Goal: Task Accomplishment & Management: Use online tool/utility

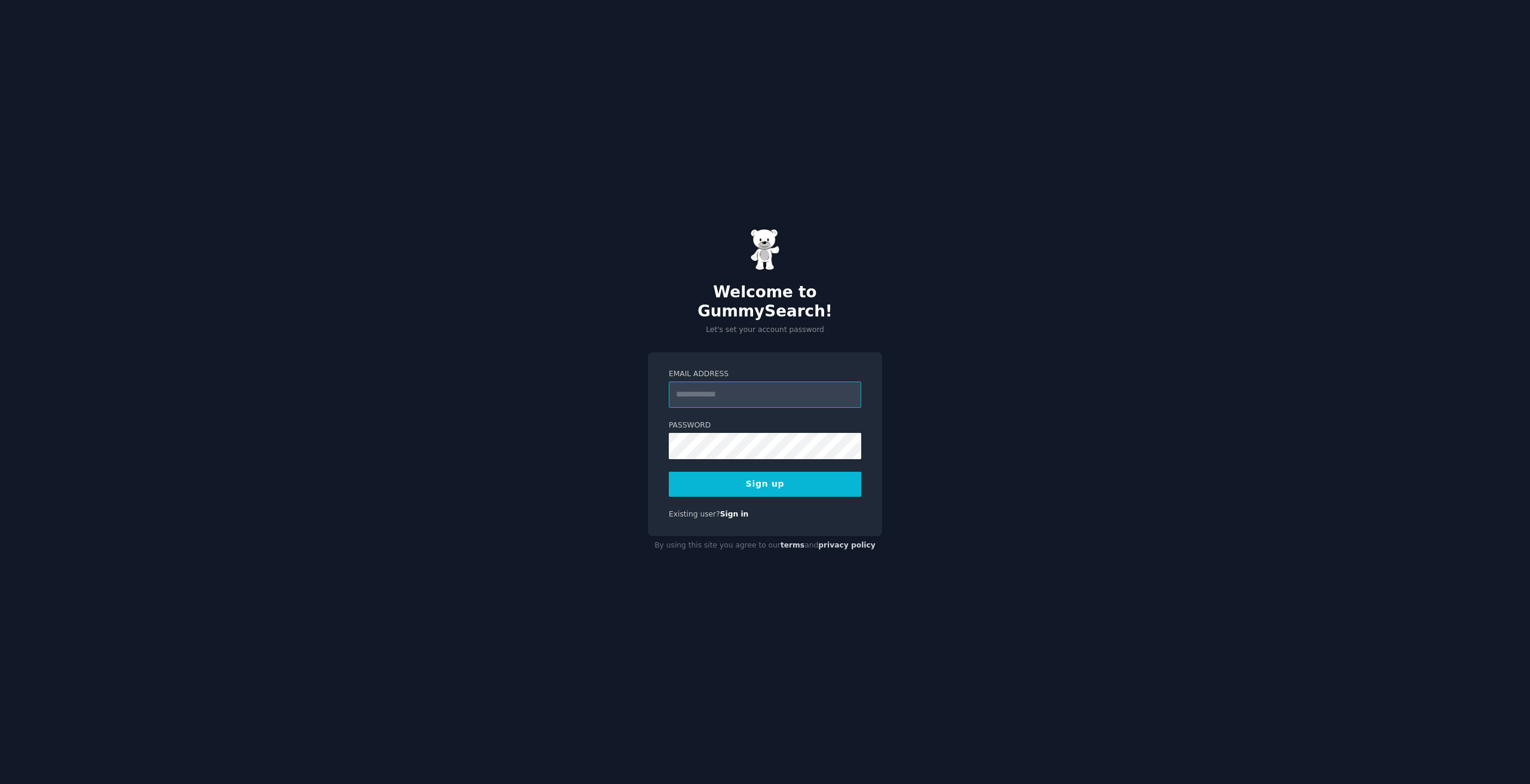
click at [790, 384] on input "Email Address" at bounding box center [765, 395] width 193 height 26
type input "**********"
drag, startPoint x: 613, startPoint y: 447, endPoint x: 694, endPoint y: 466, distance: 83.2
click at [613, 446] on div "**********" at bounding box center [765, 392] width 1530 height 784
click at [802, 475] on button "Sign up" at bounding box center [765, 485] width 193 height 25
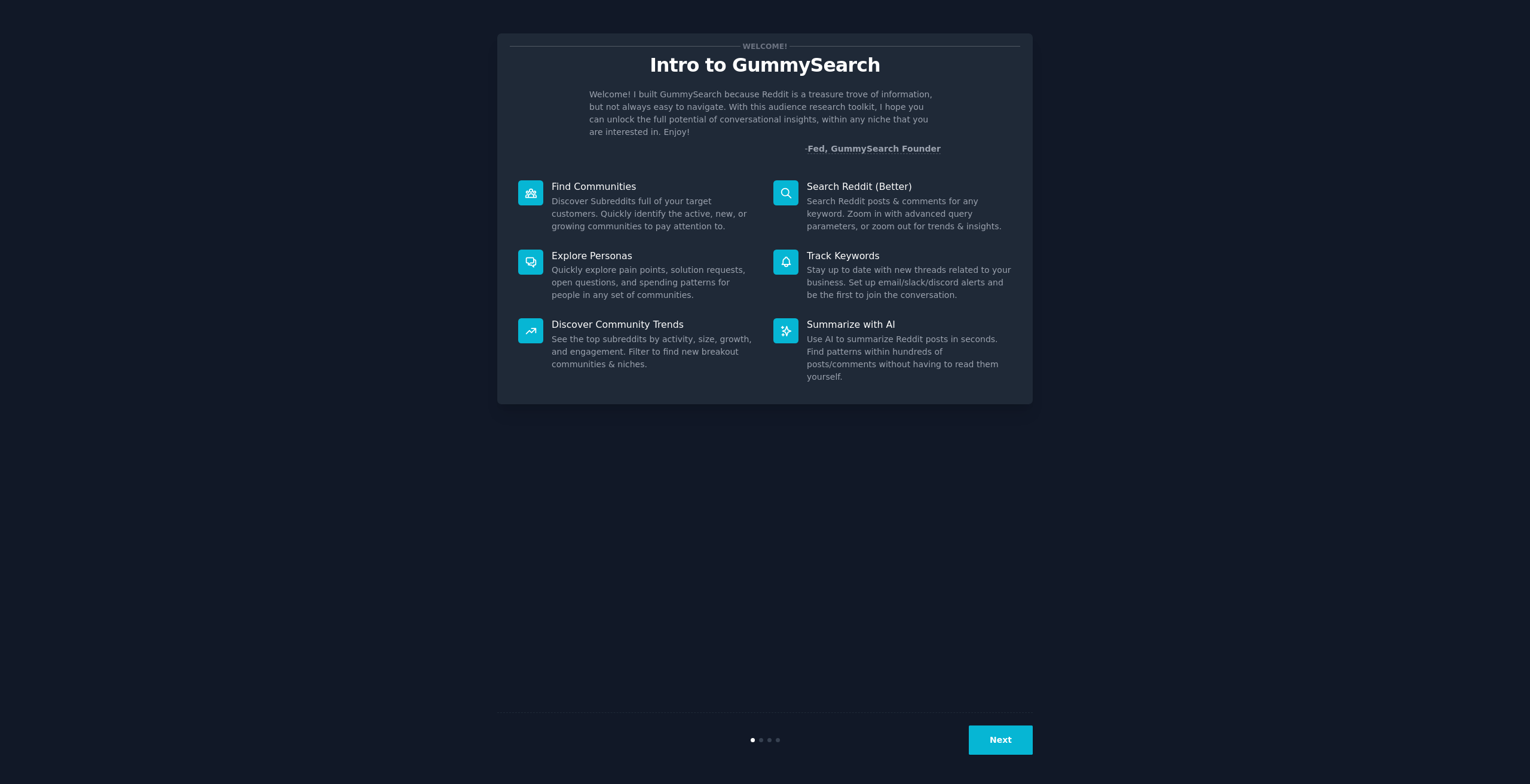
click at [1014, 748] on button "Next" at bounding box center [1000, 740] width 64 height 29
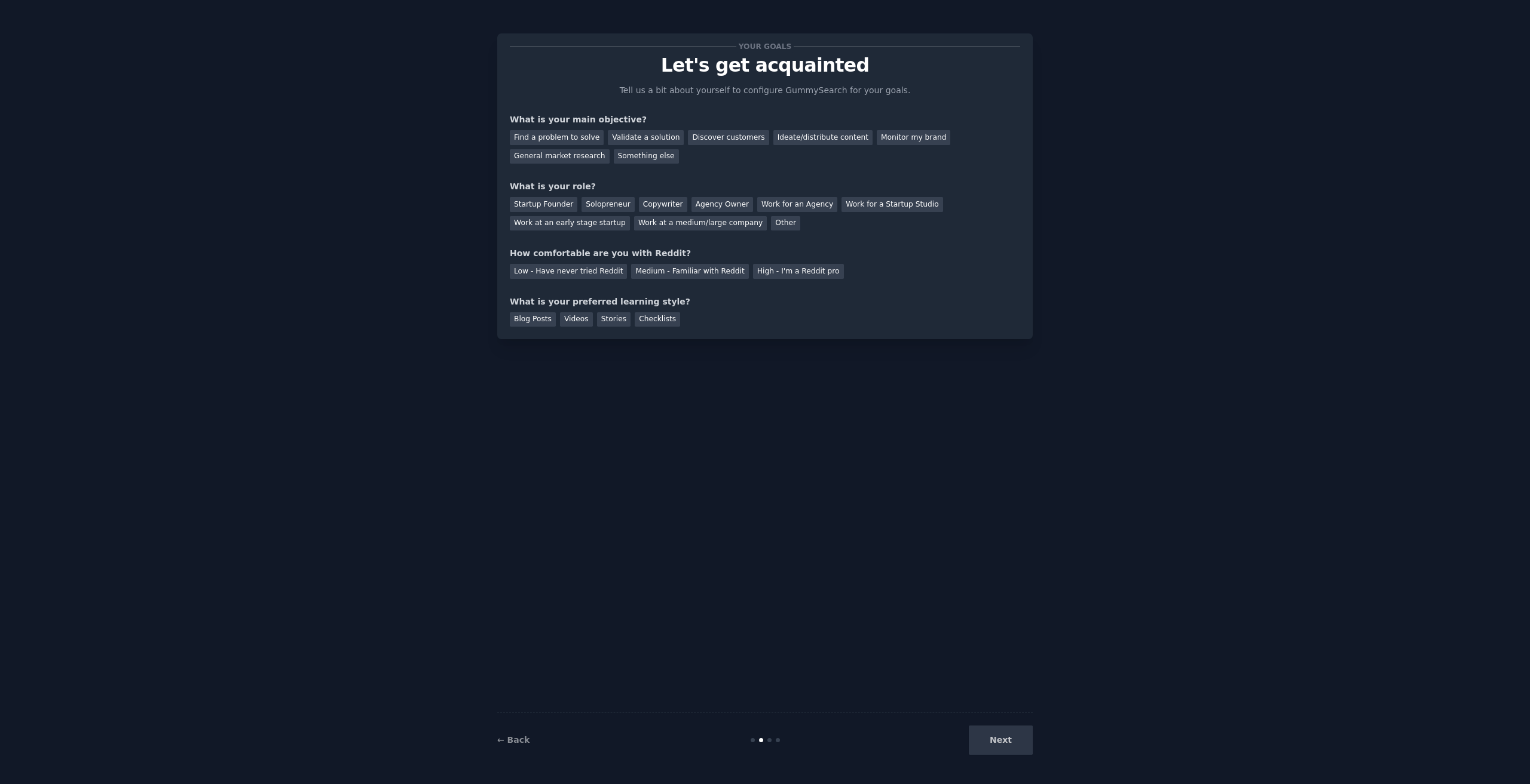
click at [1014, 735] on div "Next" at bounding box center [943, 740] width 179 height 29
click at [718, 139] on div "Discover customers" at bounding box center [728, 138] width 81 height 15
click at [609, 149] on div "General market research" at bounding box center [560, 157] width 100 height 15
click at [842, 204] on div "Work for a Startup Studio" at bounding box center [892, 204] width 101 height 15
click at [782, 277] on div "High - I'm a Reddit pro" at bounding box center [798, 272] width 91 height 15
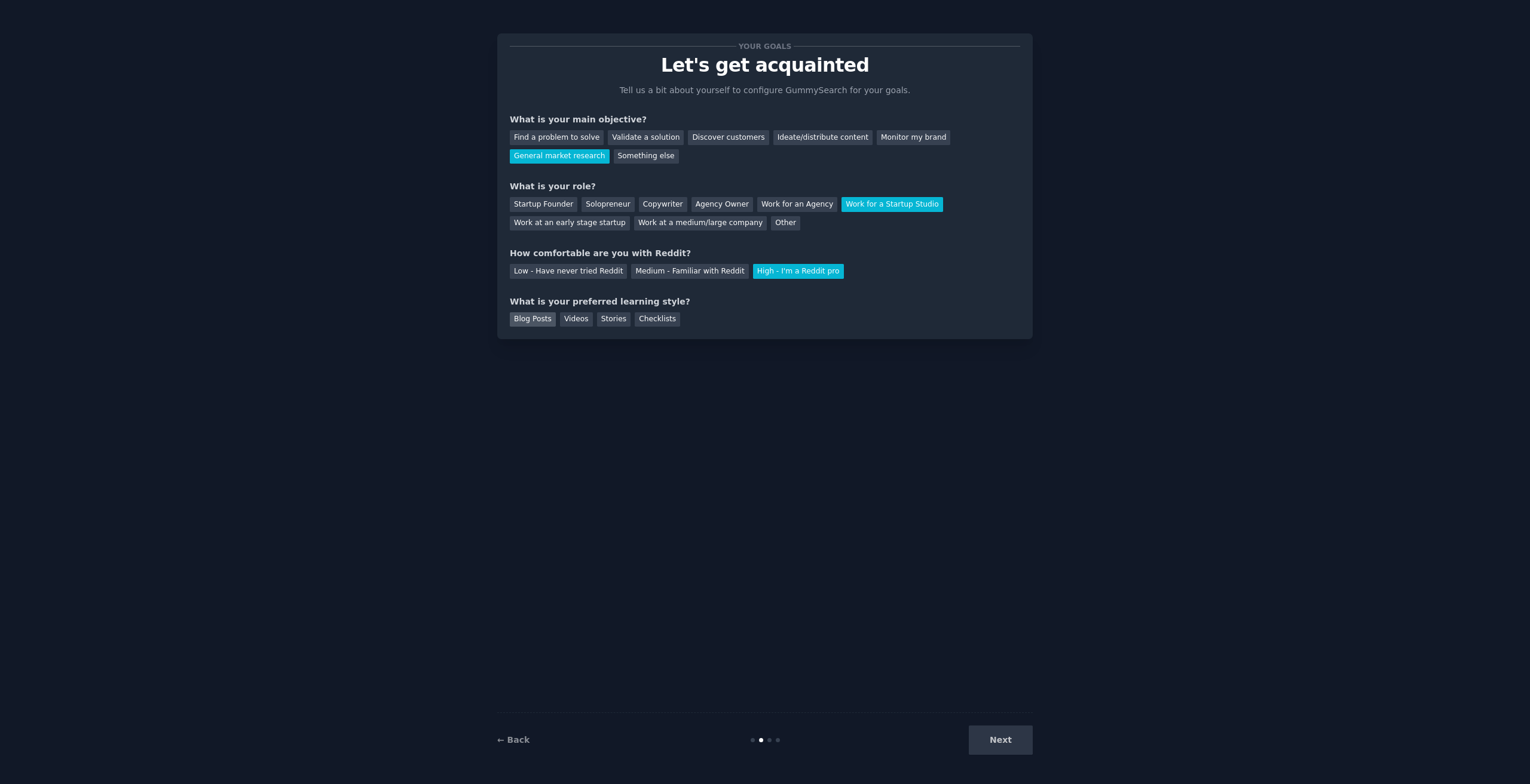
click at [540, 320] on div "Blog Posts" at bounding box center [532, 320] width 46 height 15
click at [563, 319] on div "Videos" at bounding box center [576, 320] width 33 height 15
click at [530, 325] on div "Blog Posts" at bounding box center [532, 320] width 46 height 15
click at [1019, 738] on button "Next" at bounding box center [1000, 740] width 64 height 29
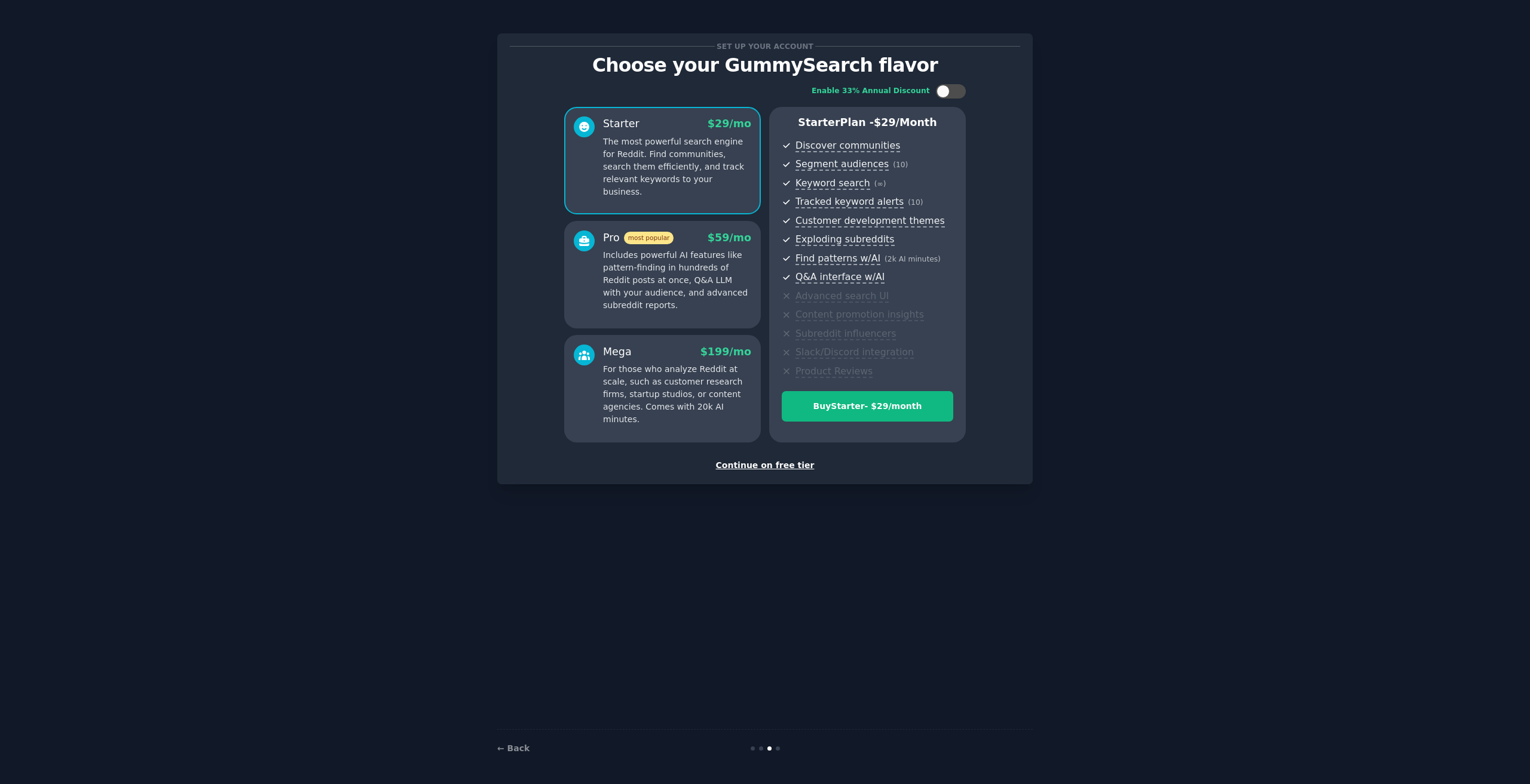
click at [763, 463] on div "Continue on free tier" at bounding box center [765, 465] width 510 height 12
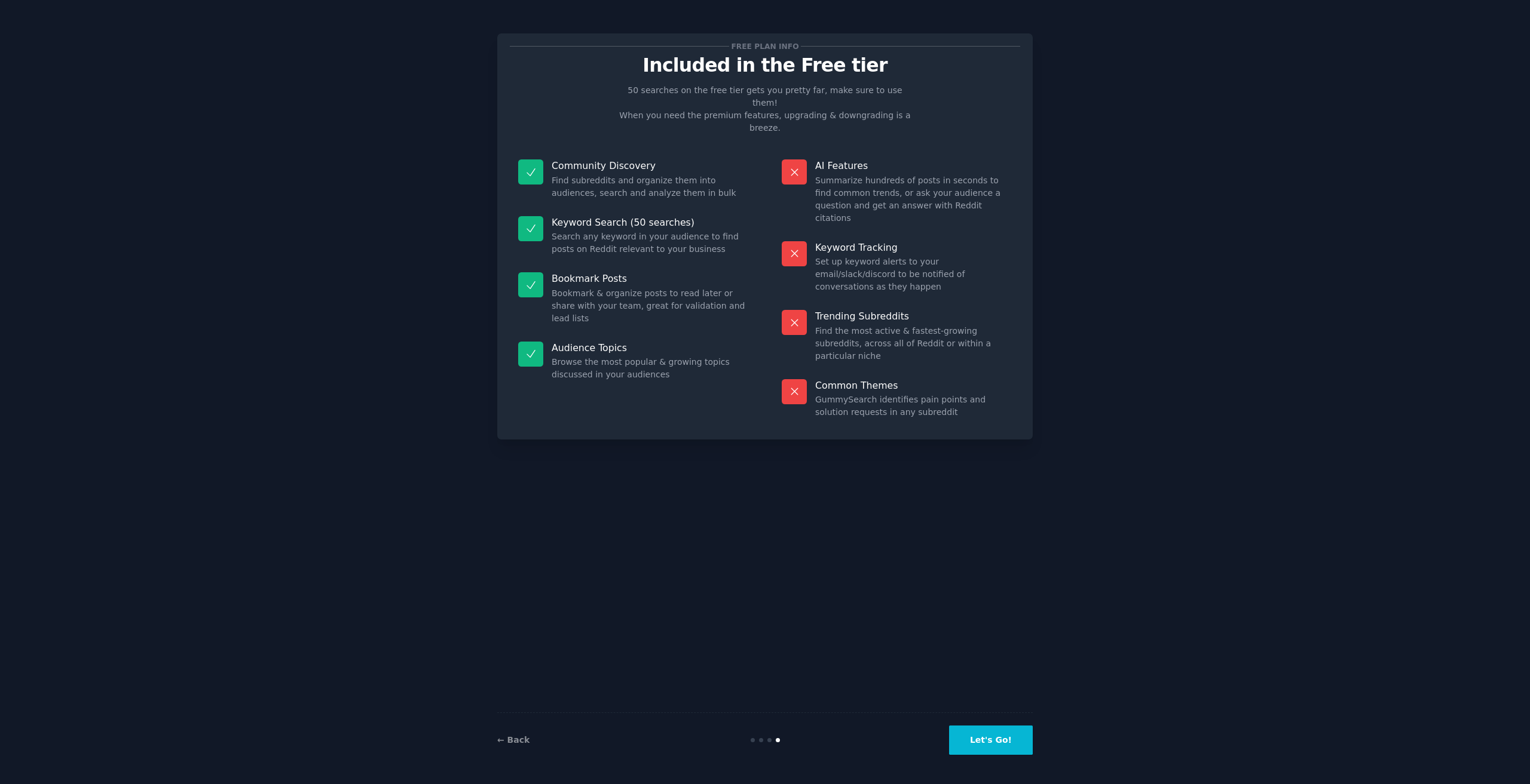
click at [1015, 741] on button "Let's Go!" at bounding box center [991, 740] width 83 height 29
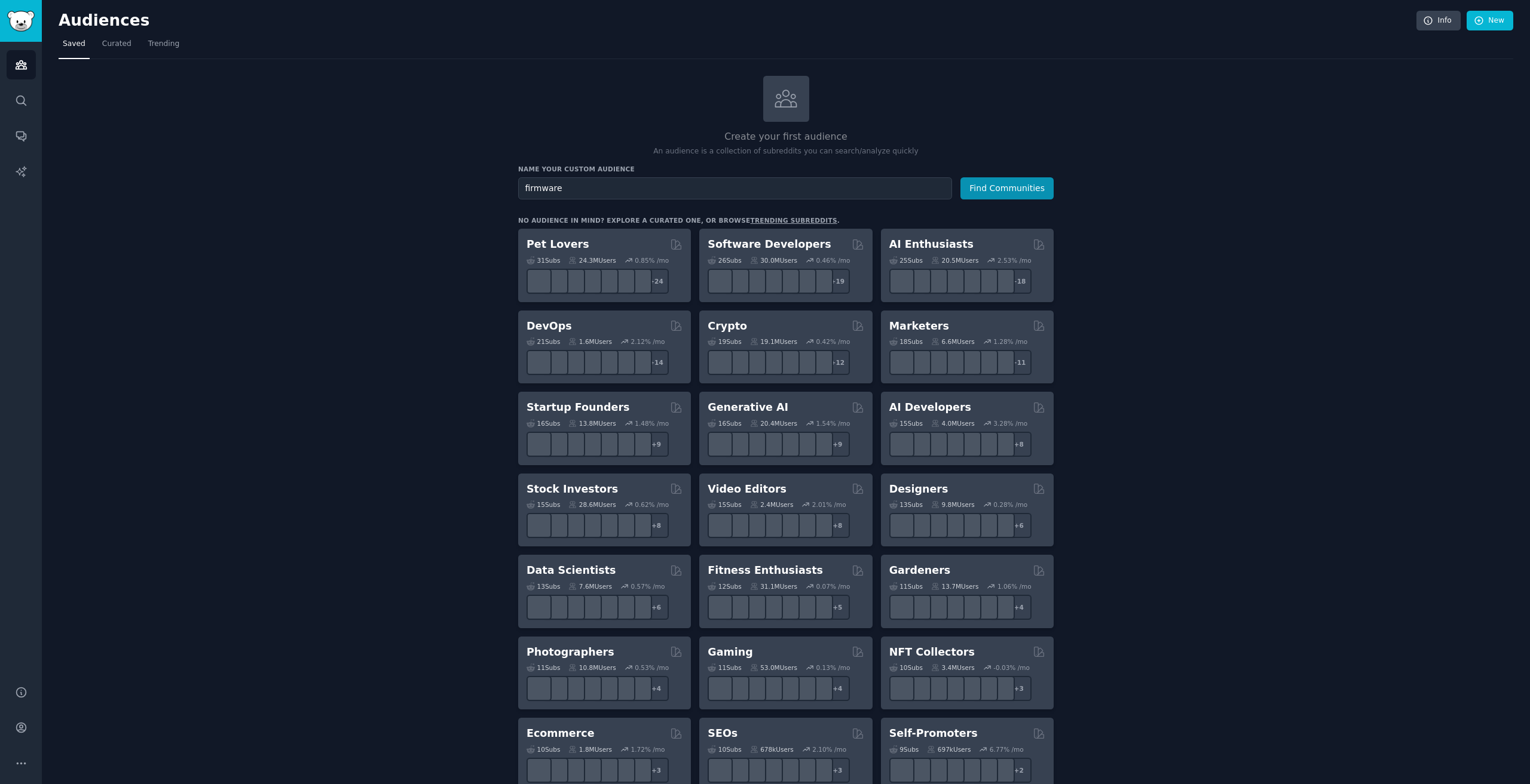
type input "firmware"
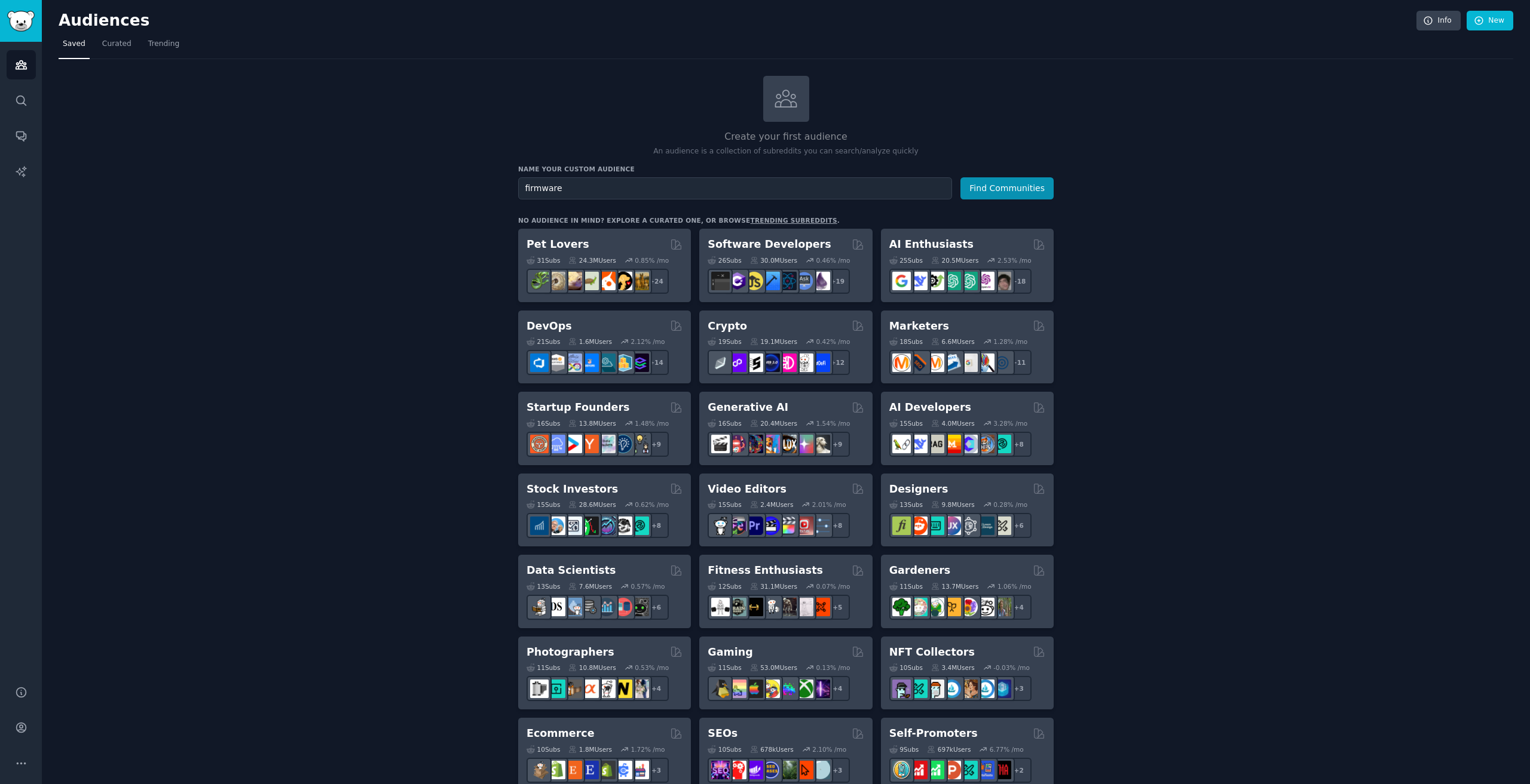
click at [960, 177] on button "Find Communities" at bounding box center [1006, 188] width 93 height 22
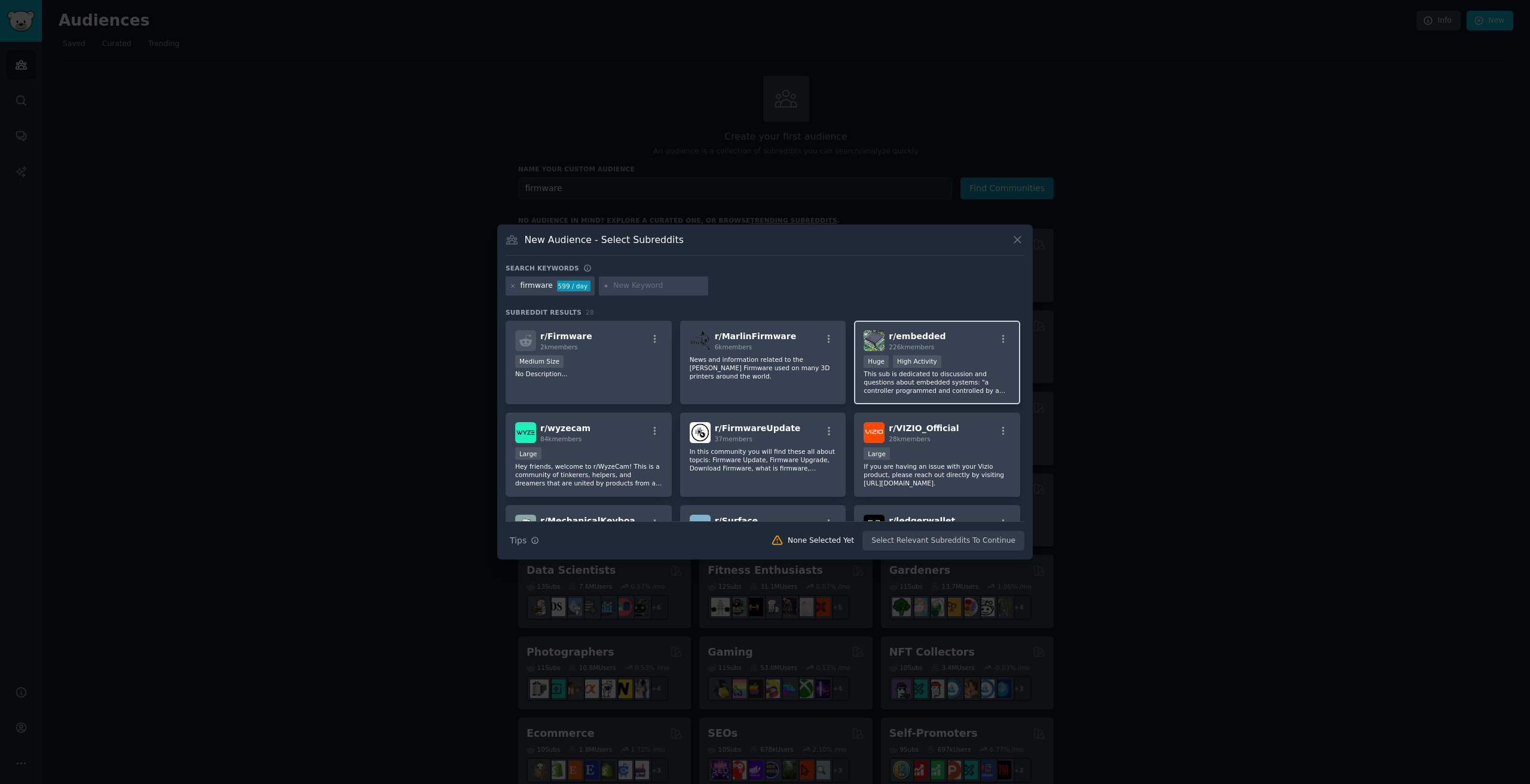
click at [895, 332] on span "r/ embedded" at bounding box center [917, 336] width 57 height 10
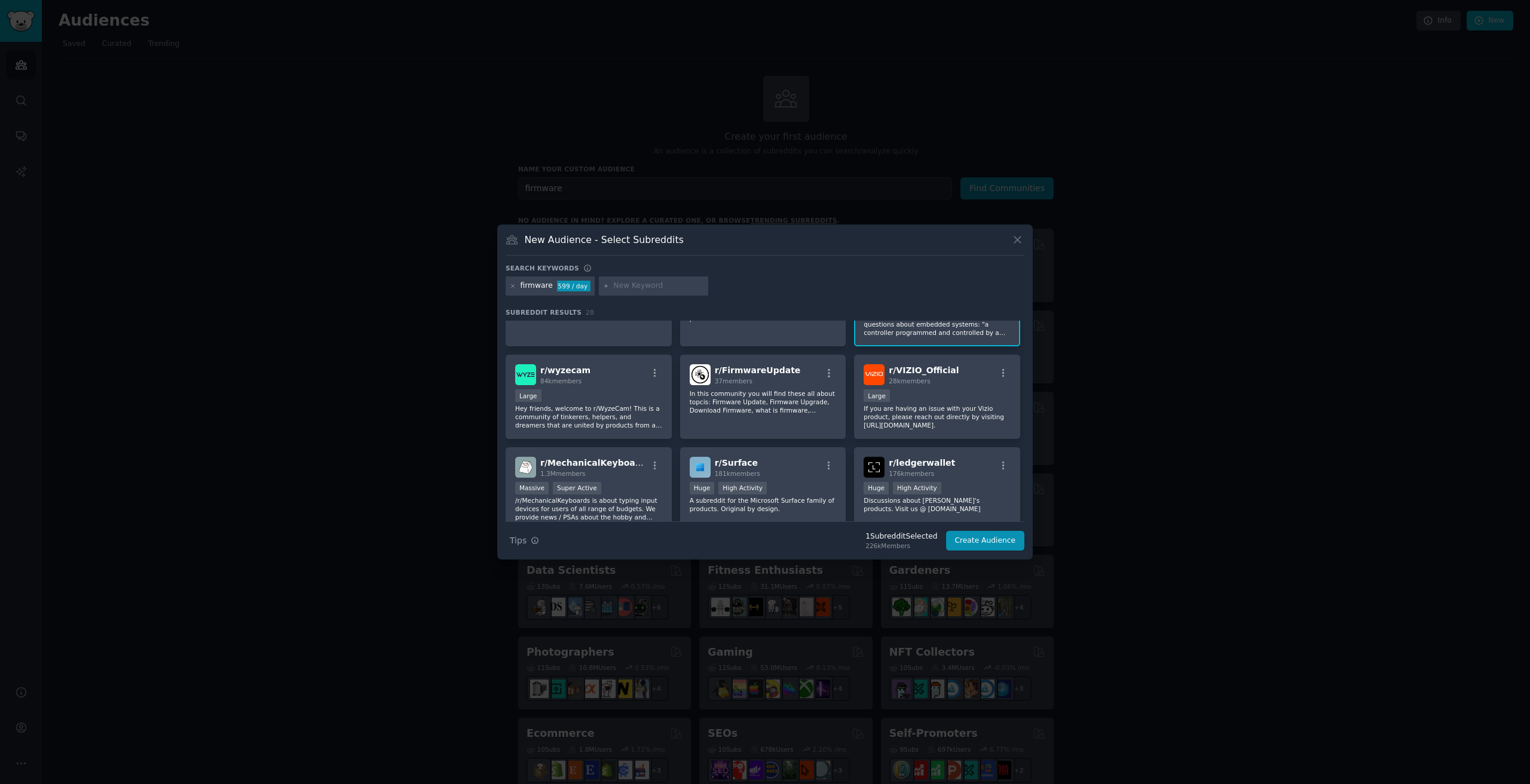
scroll to position [60, 0]
click at [796, 407] on p "In this community you will find these all about topcis: Firmware Update, Firmwa…" at bounding box center [763, 400] width 147 height 25
click at [813, 383] on div "r/ FirmwareUpdate 37 members" at bounding box center [763, 373] width 147 height 21
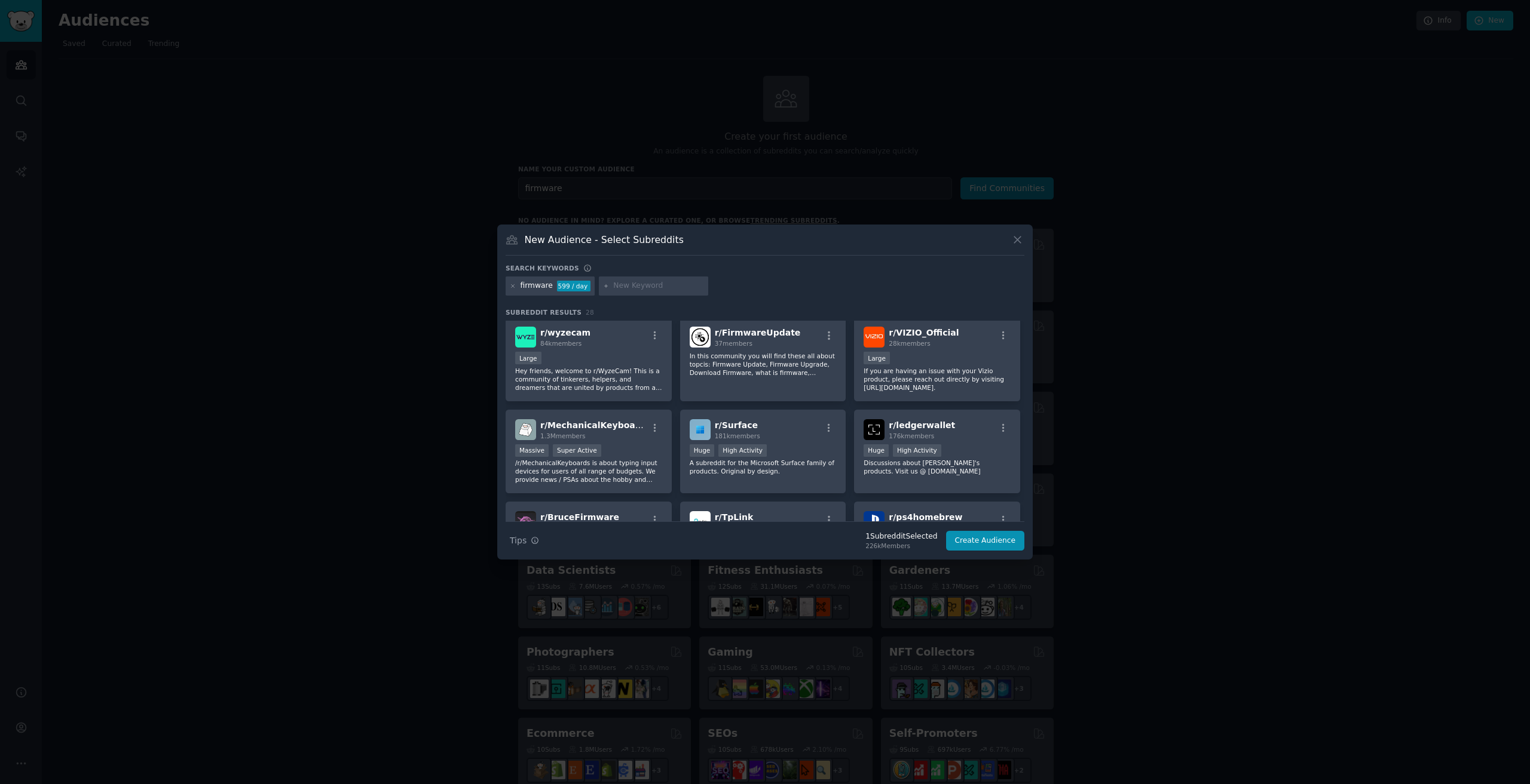
scroll to position [119, 0]
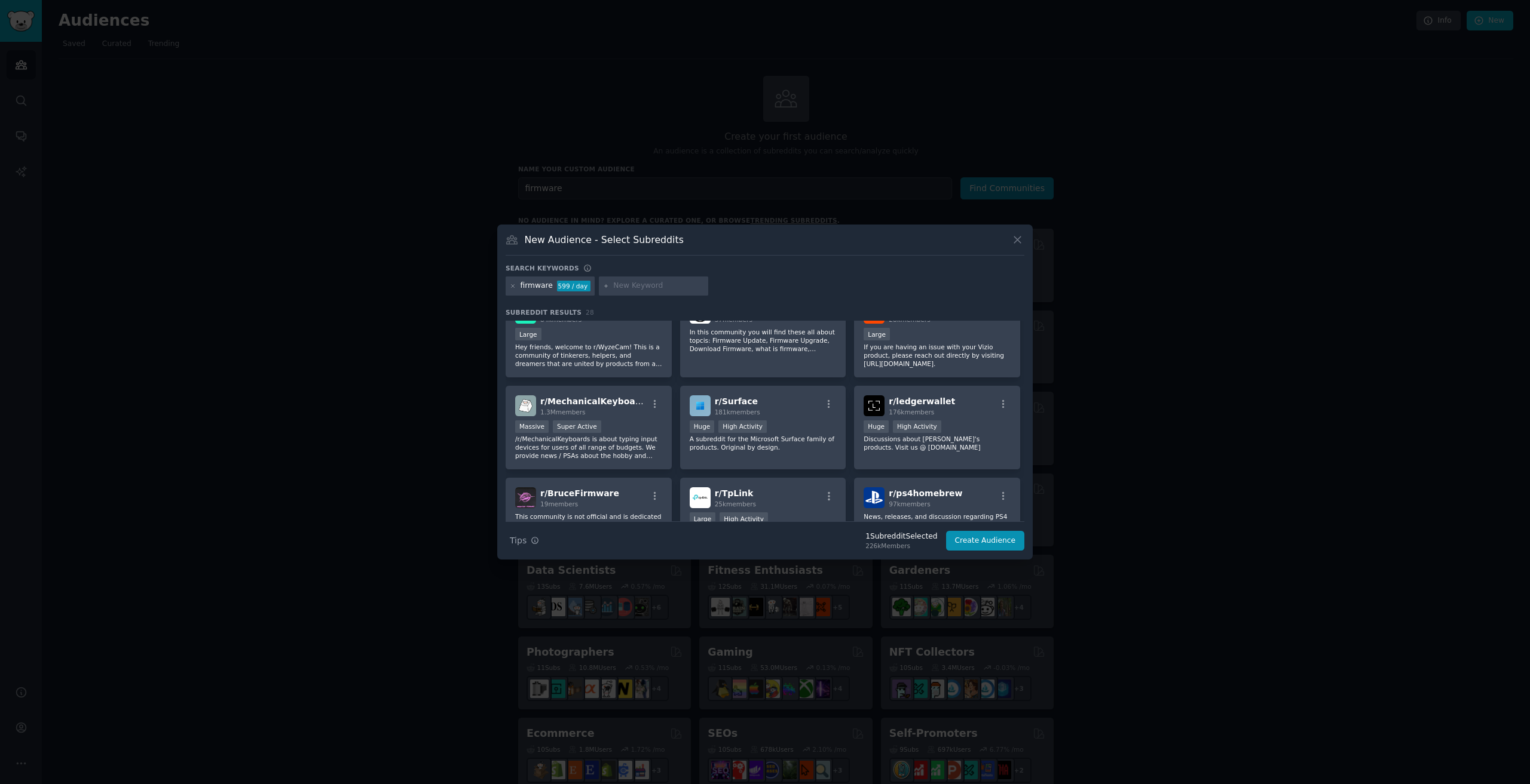
click at [613, 287] on input "text" at bounding box center [658, 285] width 91 height 11
type input "iot"
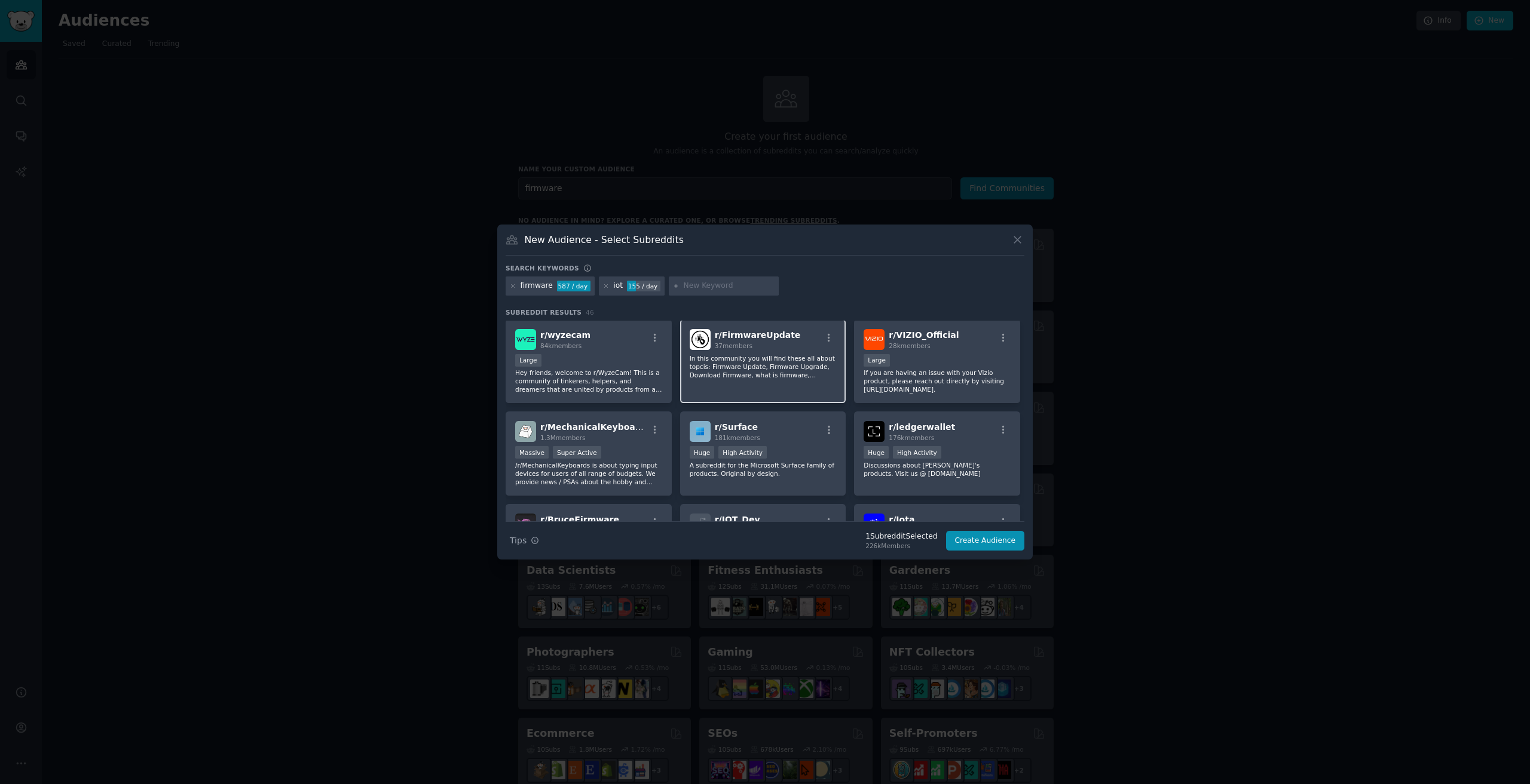
scroll to position [179, 0]
click at [514, 287] on icon at bounding box center [513, 285] width 3 height 3
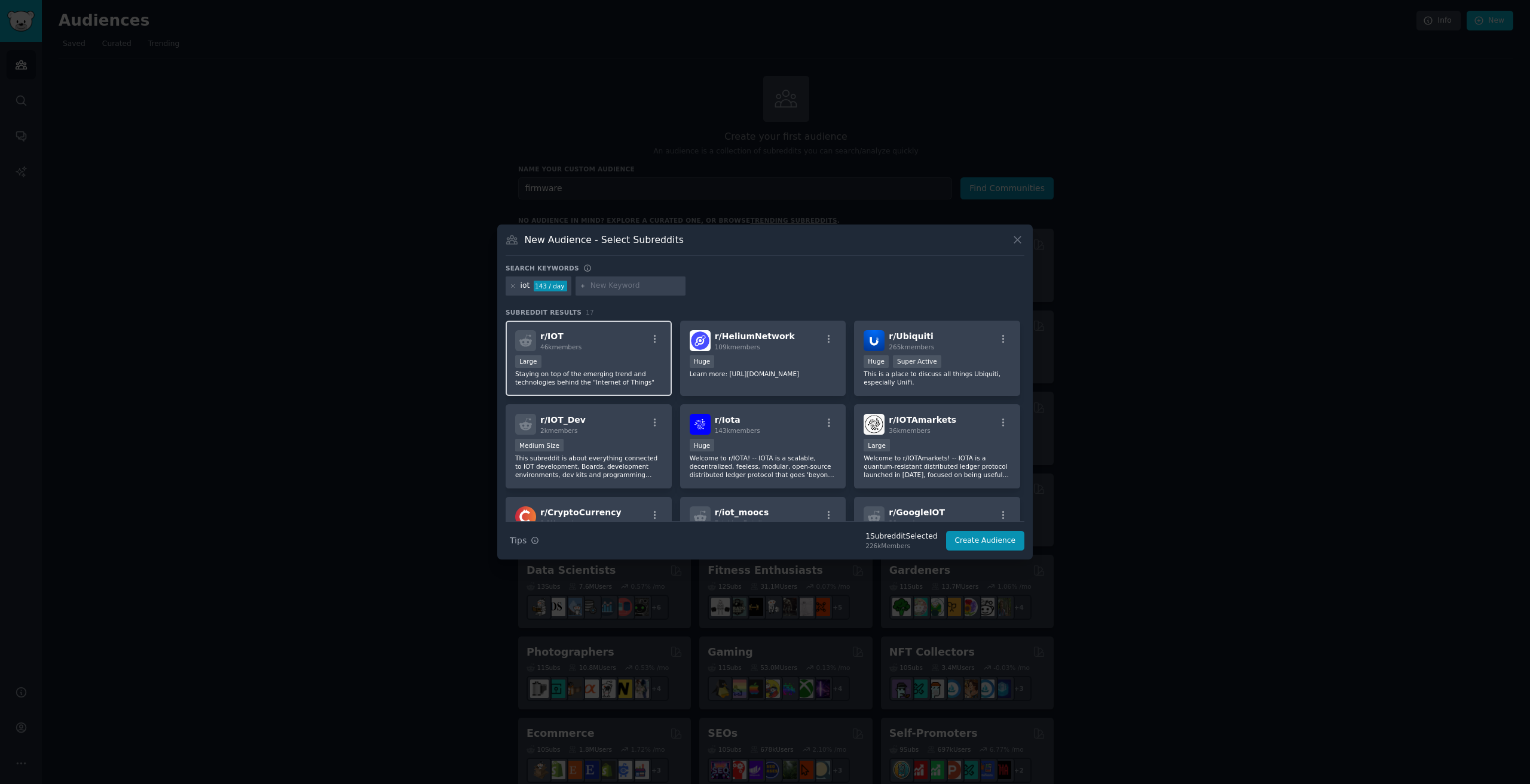
click at [616, 356] on div "Large" at bounding box center [588, 362] width 147 height 15
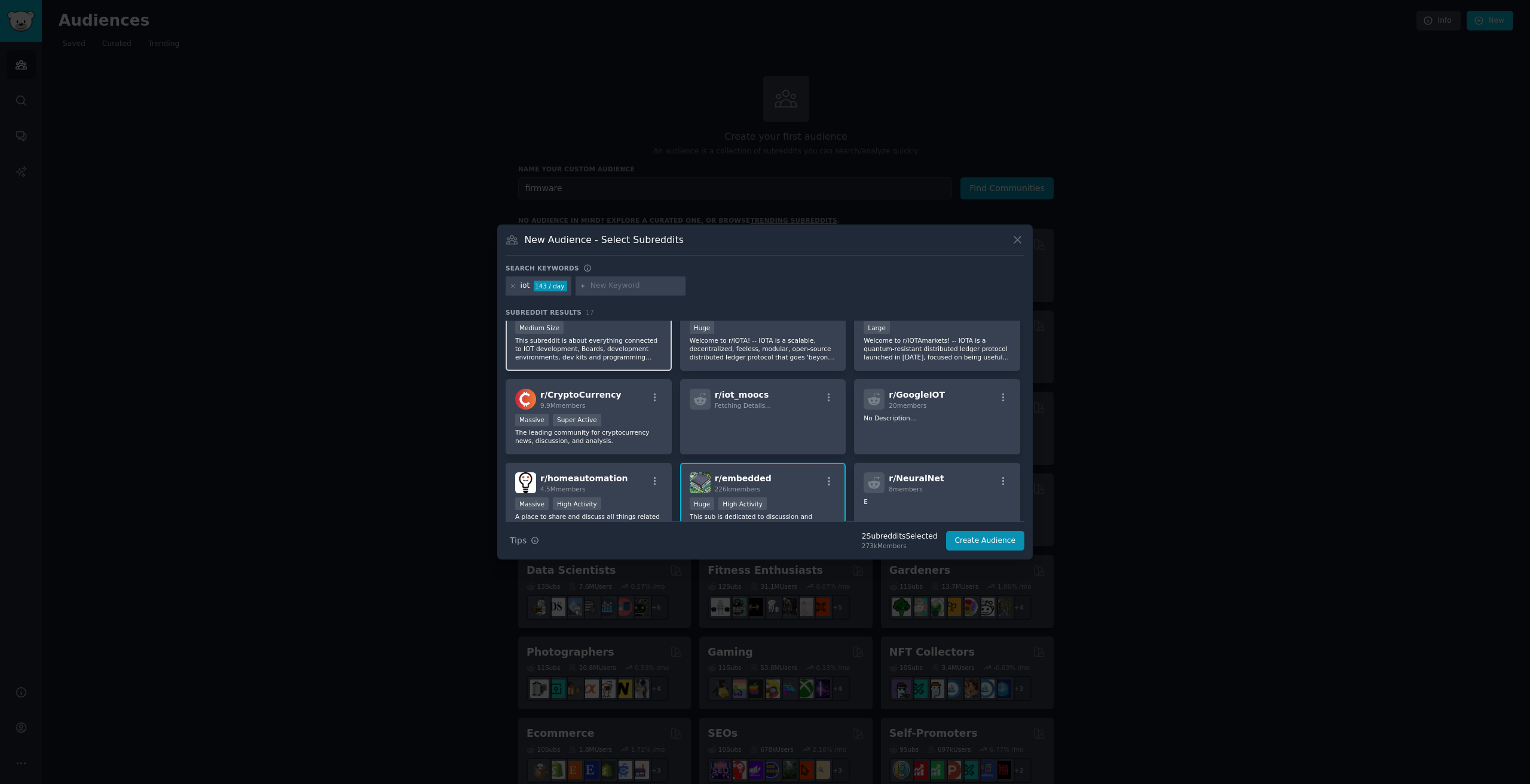
scroll to position [119, 0]
click at [626, 338] on p "This subreddit is about everything connected to IOT development, Boards, develo…" at bounding box center [588, 347] width 147 height 25
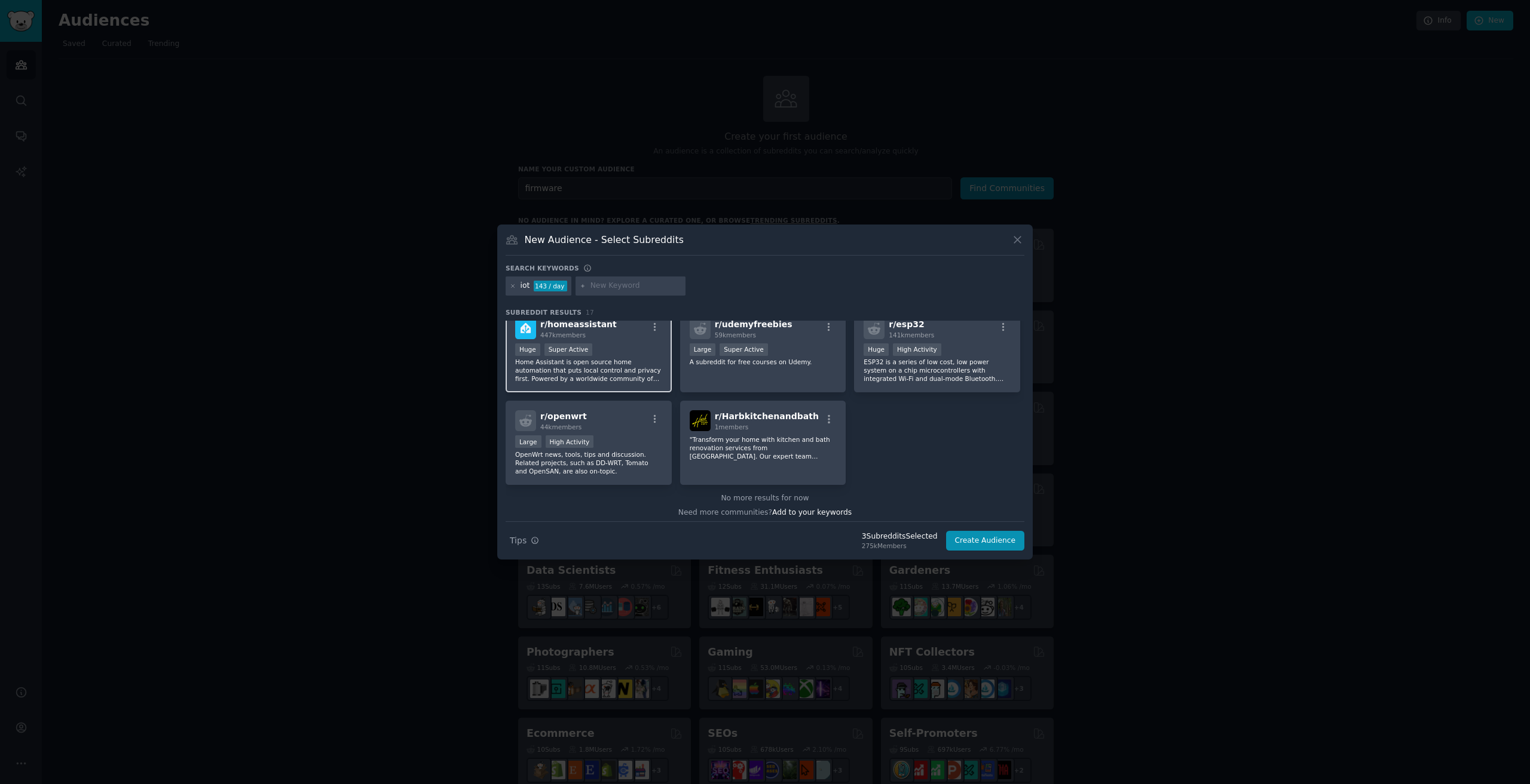
scroll to position [370, 0]
click at [514, 284] on icon at bounding box center [513, 286] width 7 height 7
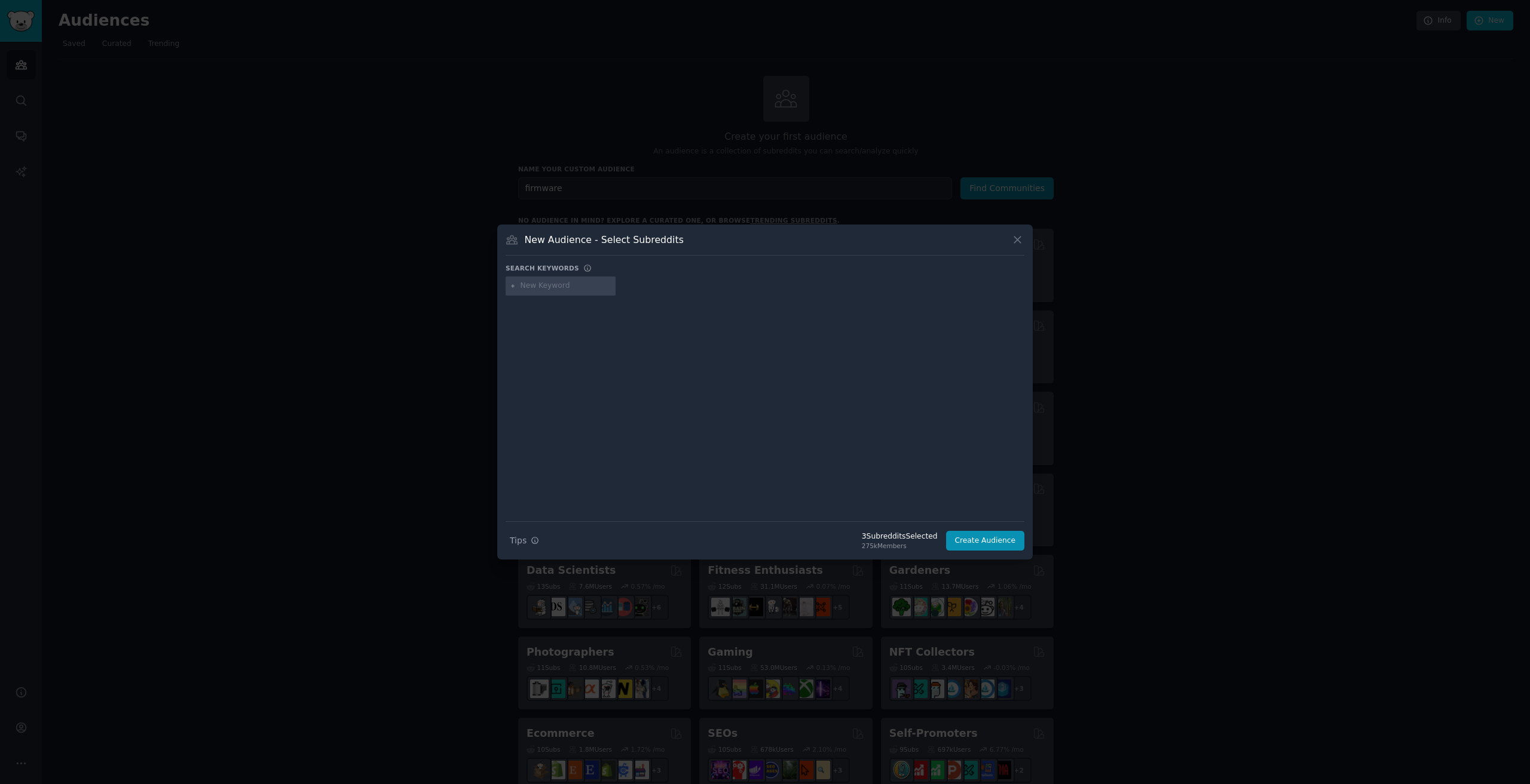
click at [541, 290] on input "text" at bounding box center [566, 285] width 91 height 11
type input "tech"
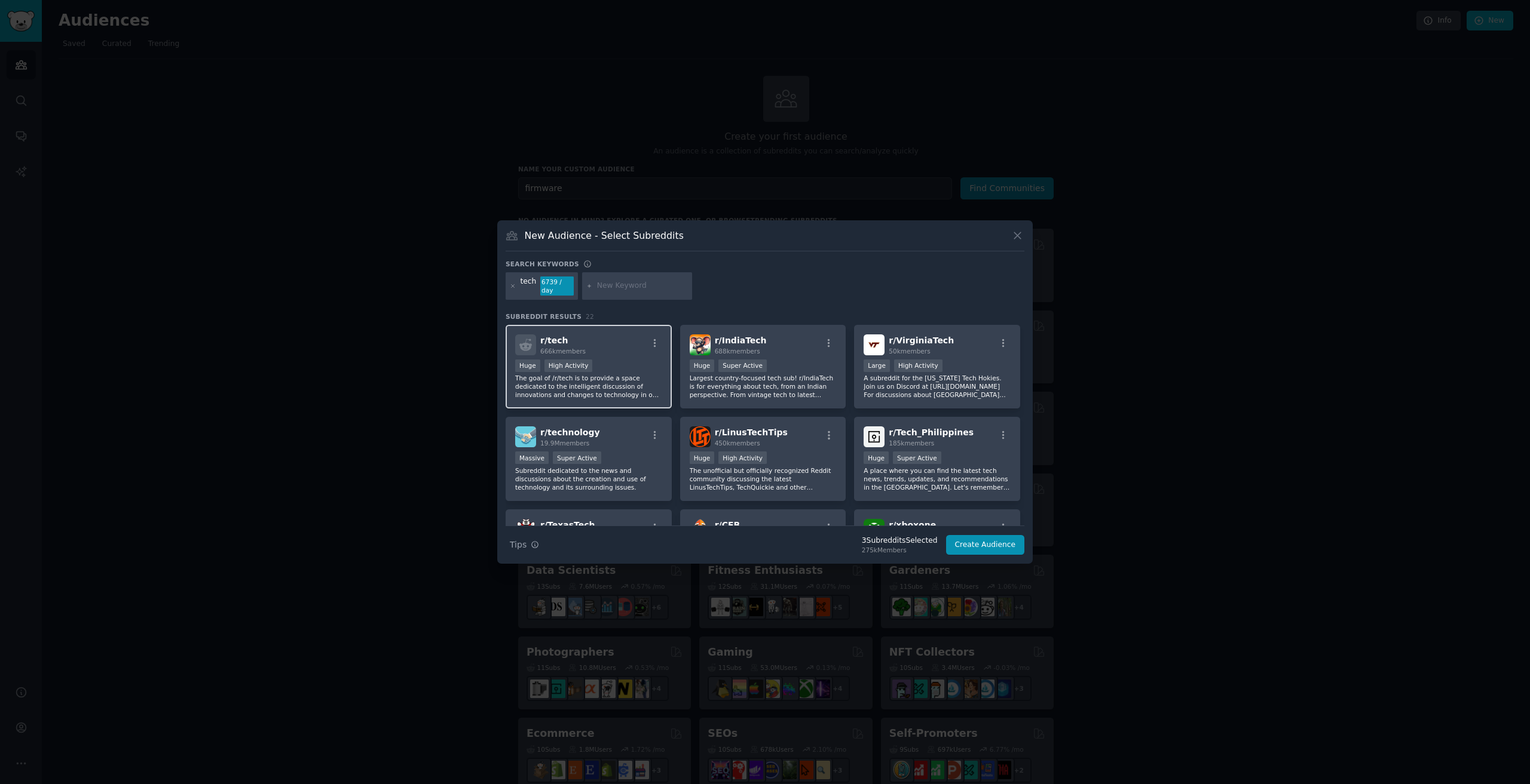
click at [612, 359] on div "Huge High Activity" at bounding box center [588, 367] width 147 height 15
click at [615, 471] on p "Subreddit dedicated to the news and discussions about the creation and use of t…" at bounding box center [588, 479] width 147 height 25
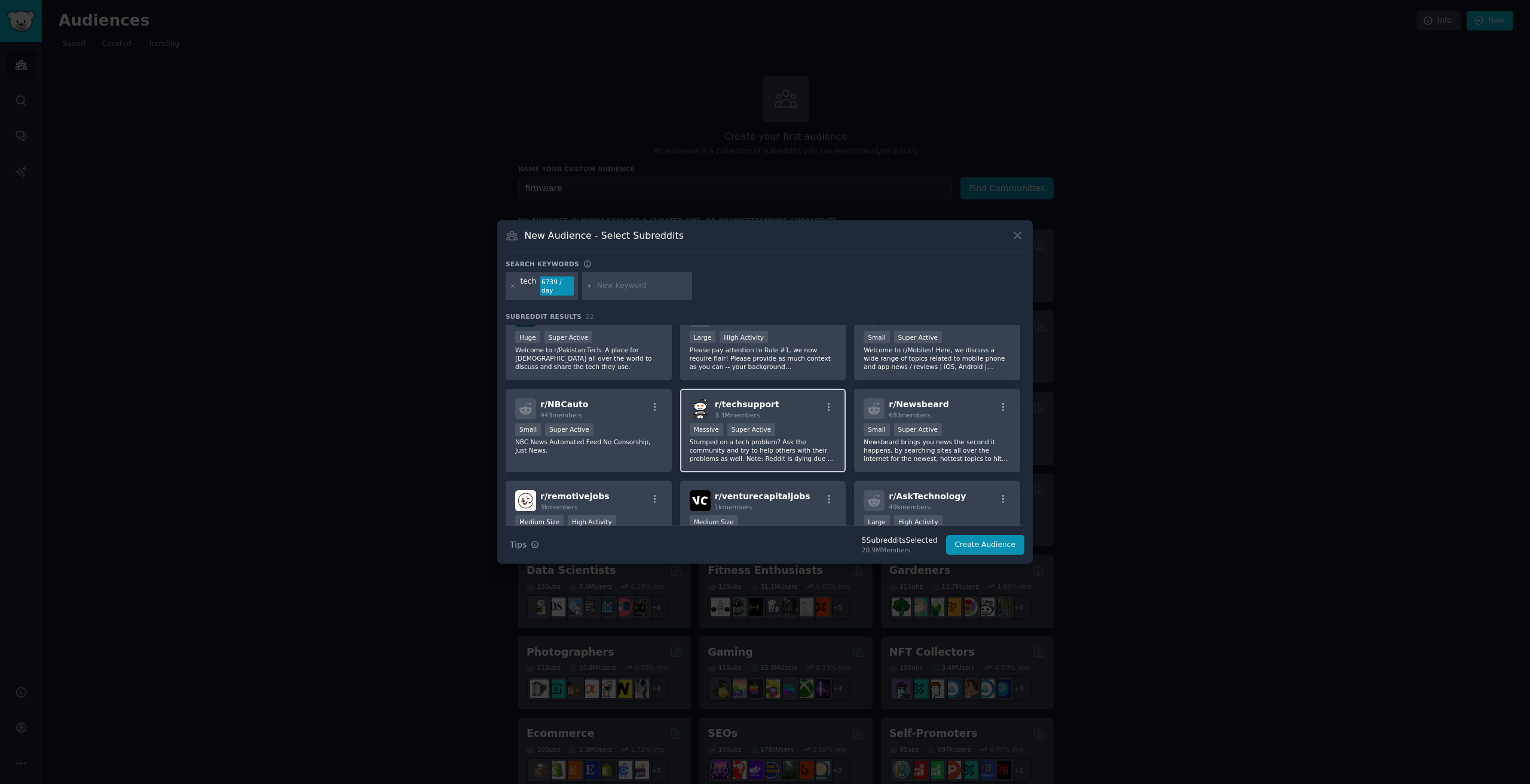
scroll to position [299, 0]
click at [794, 411] on div "r/ techsupport 3.3M members" at bounding box center [763, 407] width 147 height 21
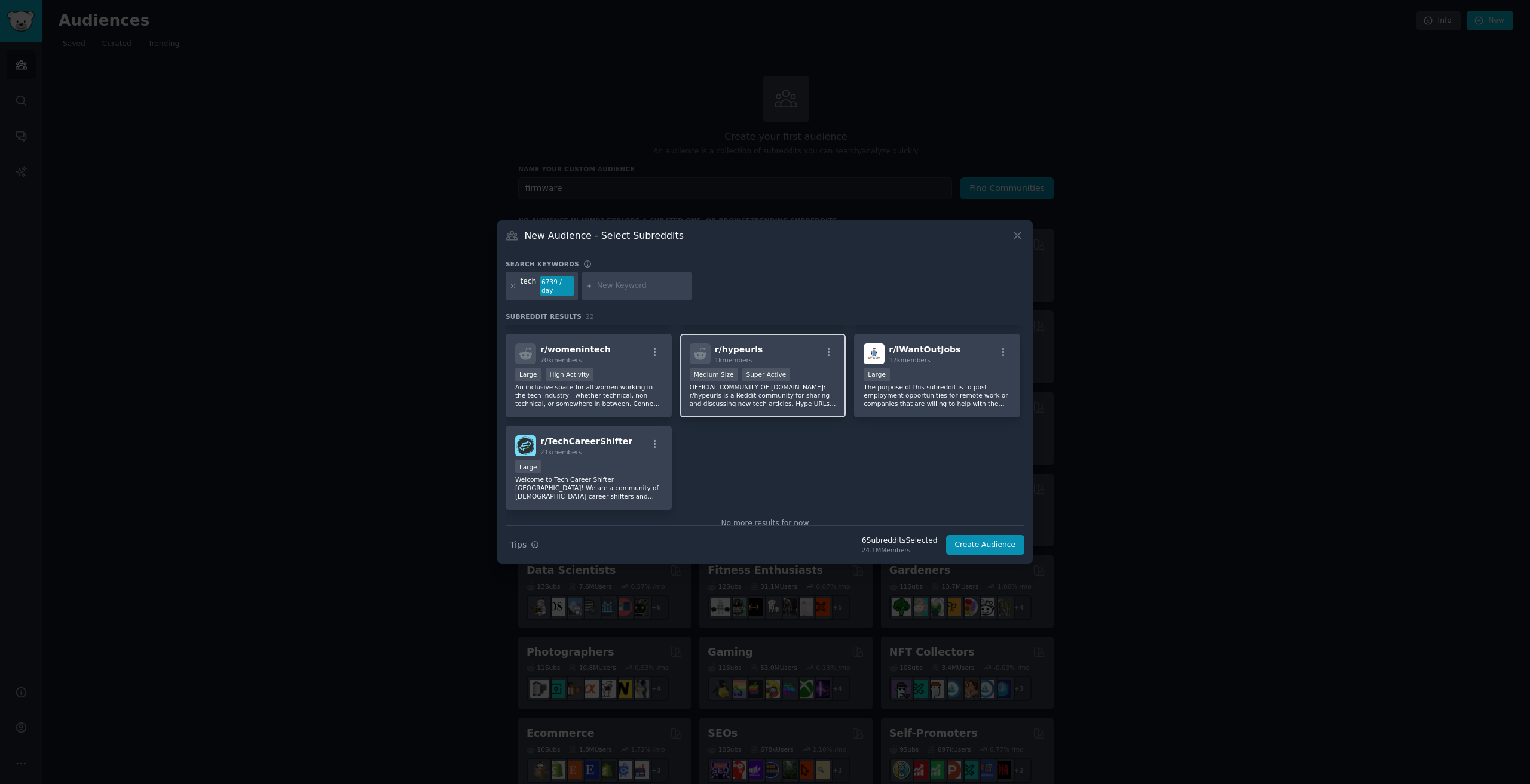
scroll to position [537, 0]
click at [511, 285] on icon at bounding box center [513, 285] width 3 height 3
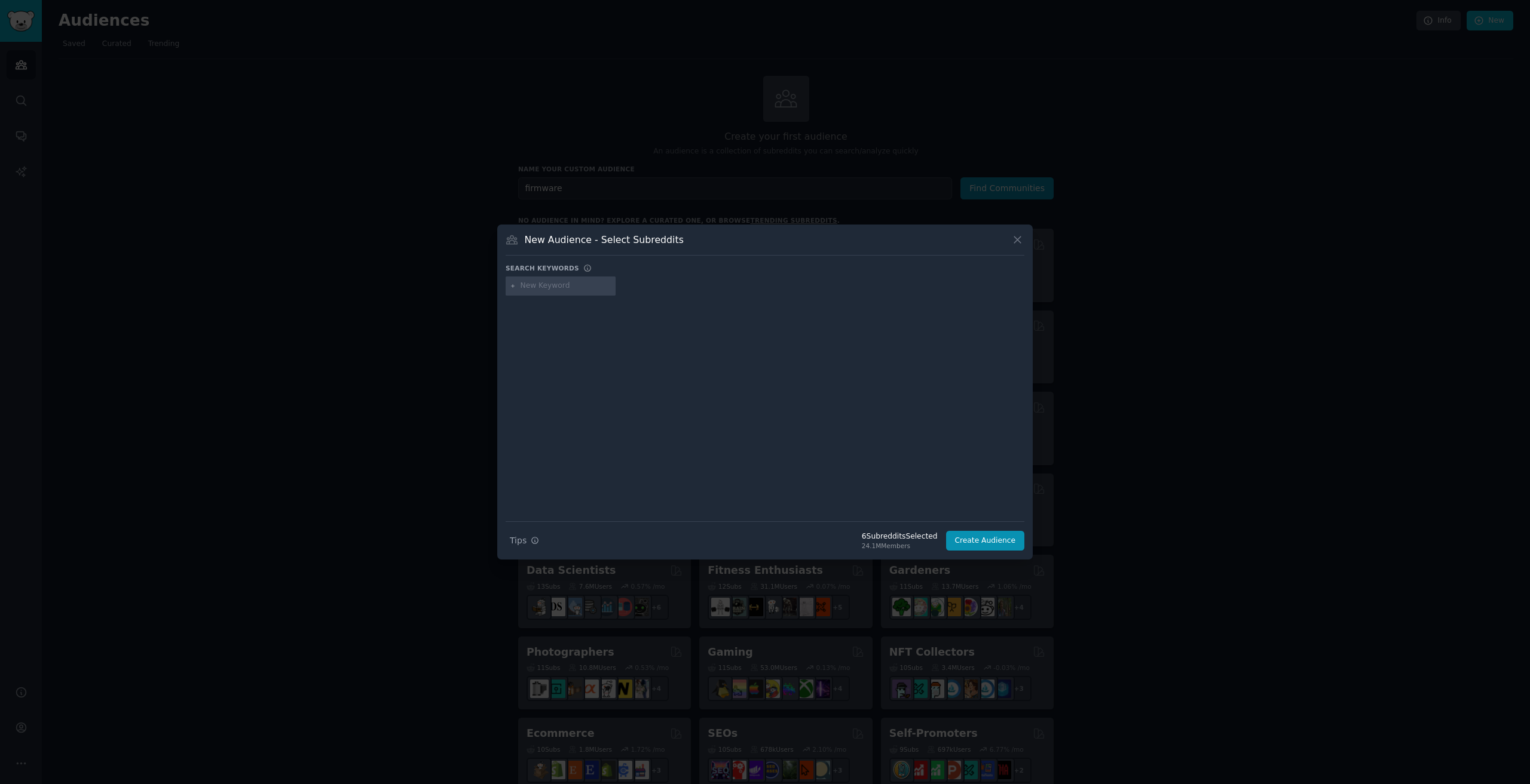
click at [547, 286] on input "text" at bounding box center [566, 285] width 91 height 11
type input "new tech"
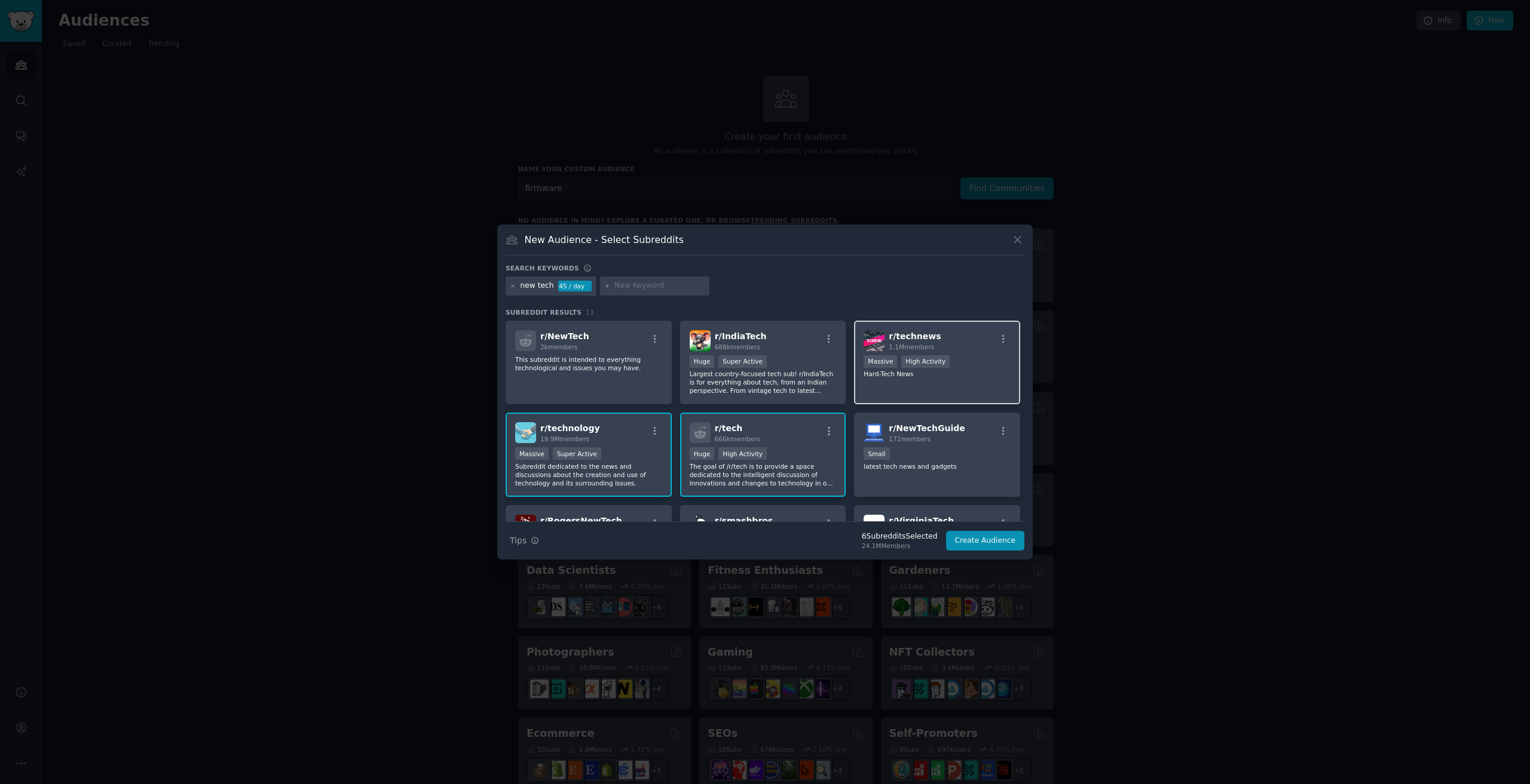
click at [978, 376] on p "Hard-Tech News" at bounding box center [937, 373] width 147 height 8
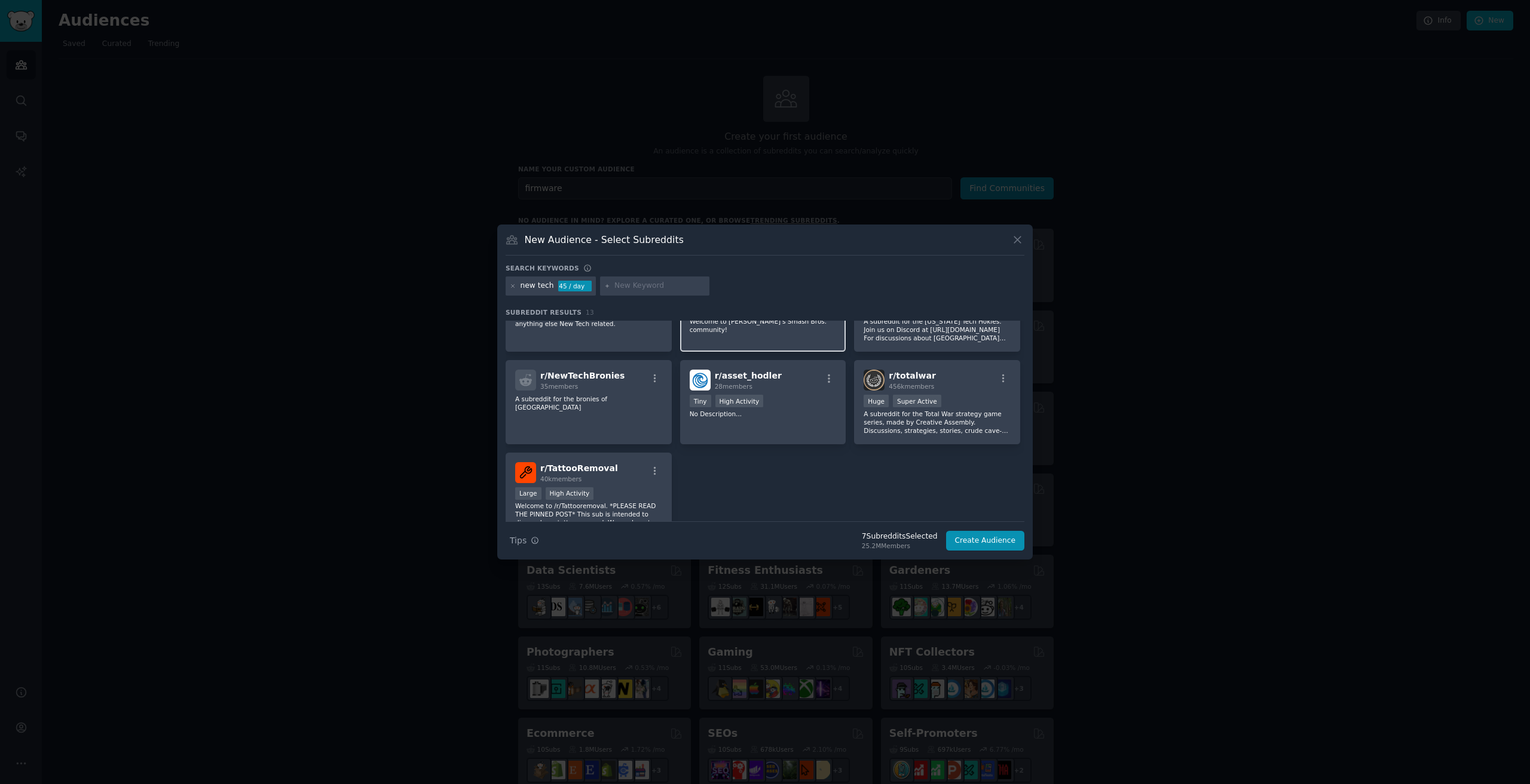
scroll to position [239, 0]
click at [995, 544] on button "Create Audience" at bounding box center [986, 541] width 79 height 20
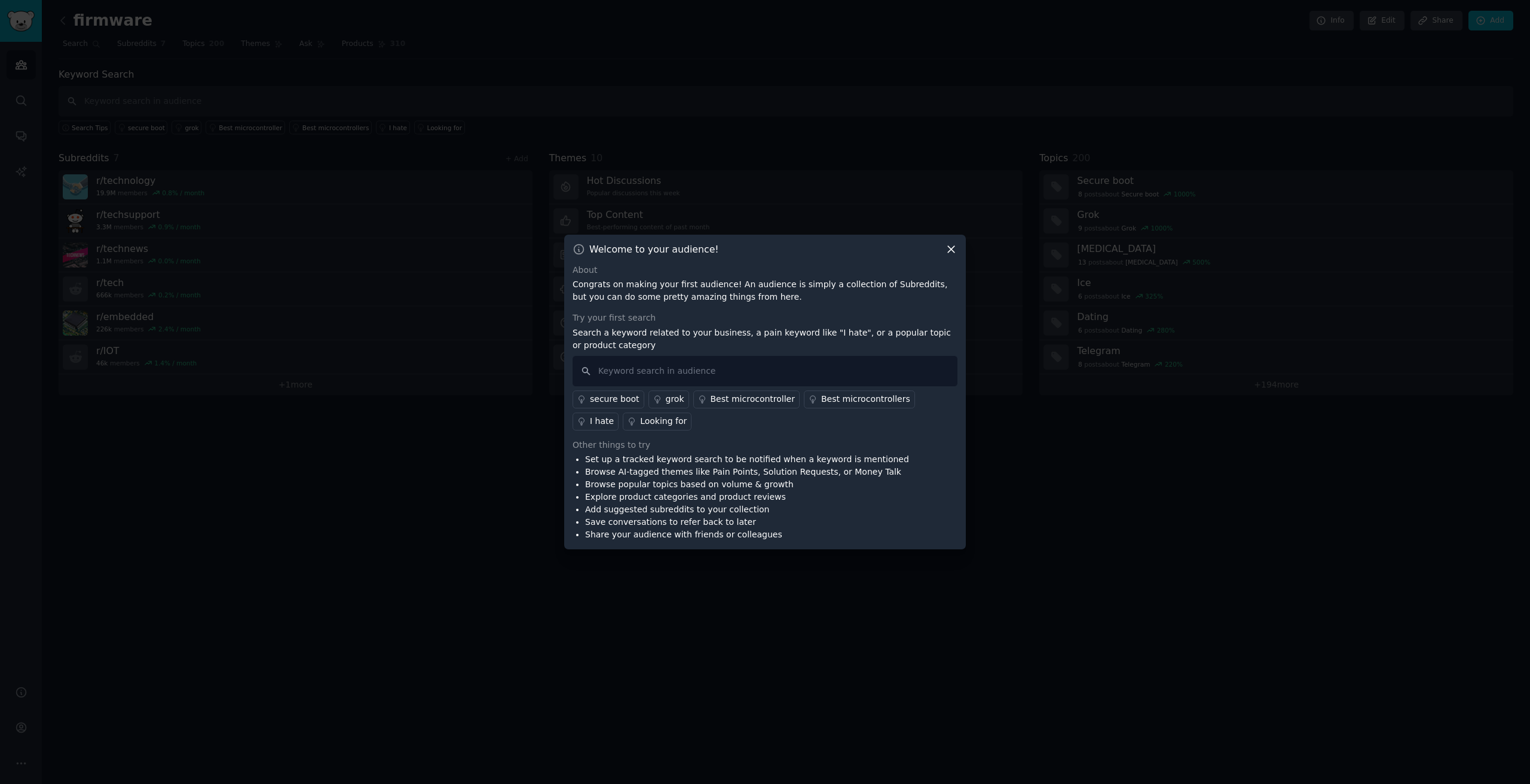
click at [951, 248] on icon at bounding box center [951, 249] width 7 height 7
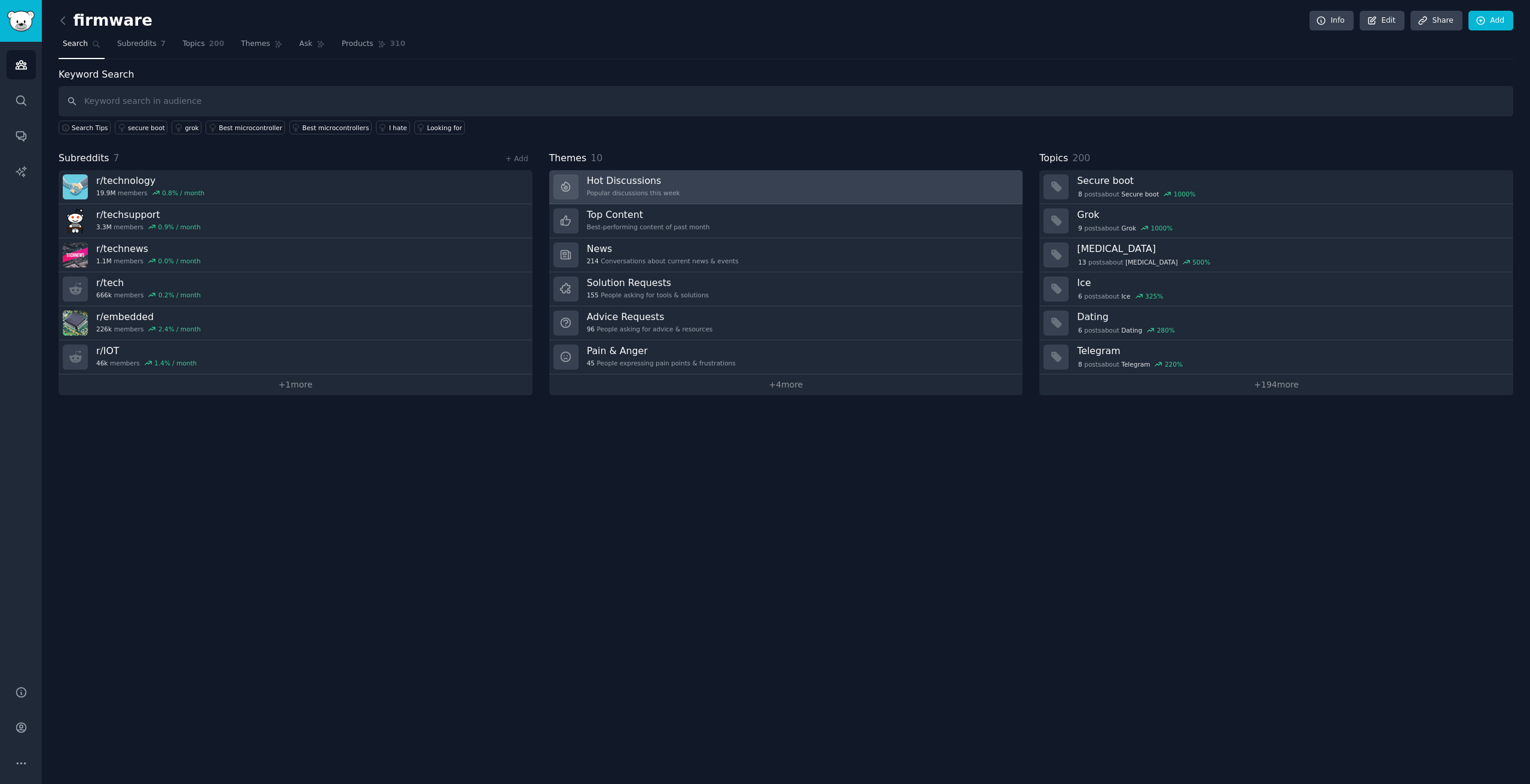
click at [736, 190] on link "Hot Discussions Popular discussions this week" at bounding box center [786, 187] width 474 height 34
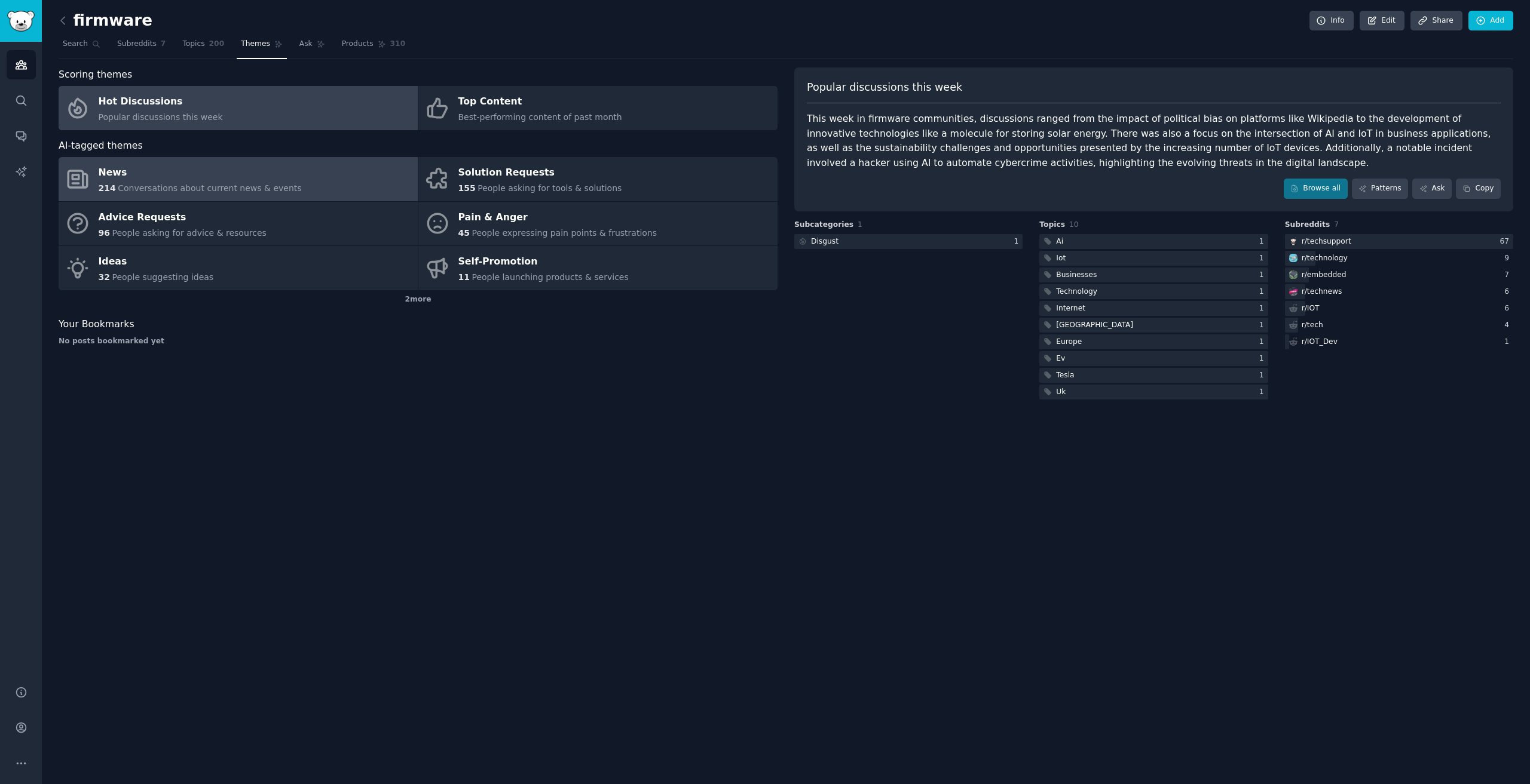
click at [233, 187] on span "Conversations about current news & events" at bounding box center [209, 187] width 183 height 10
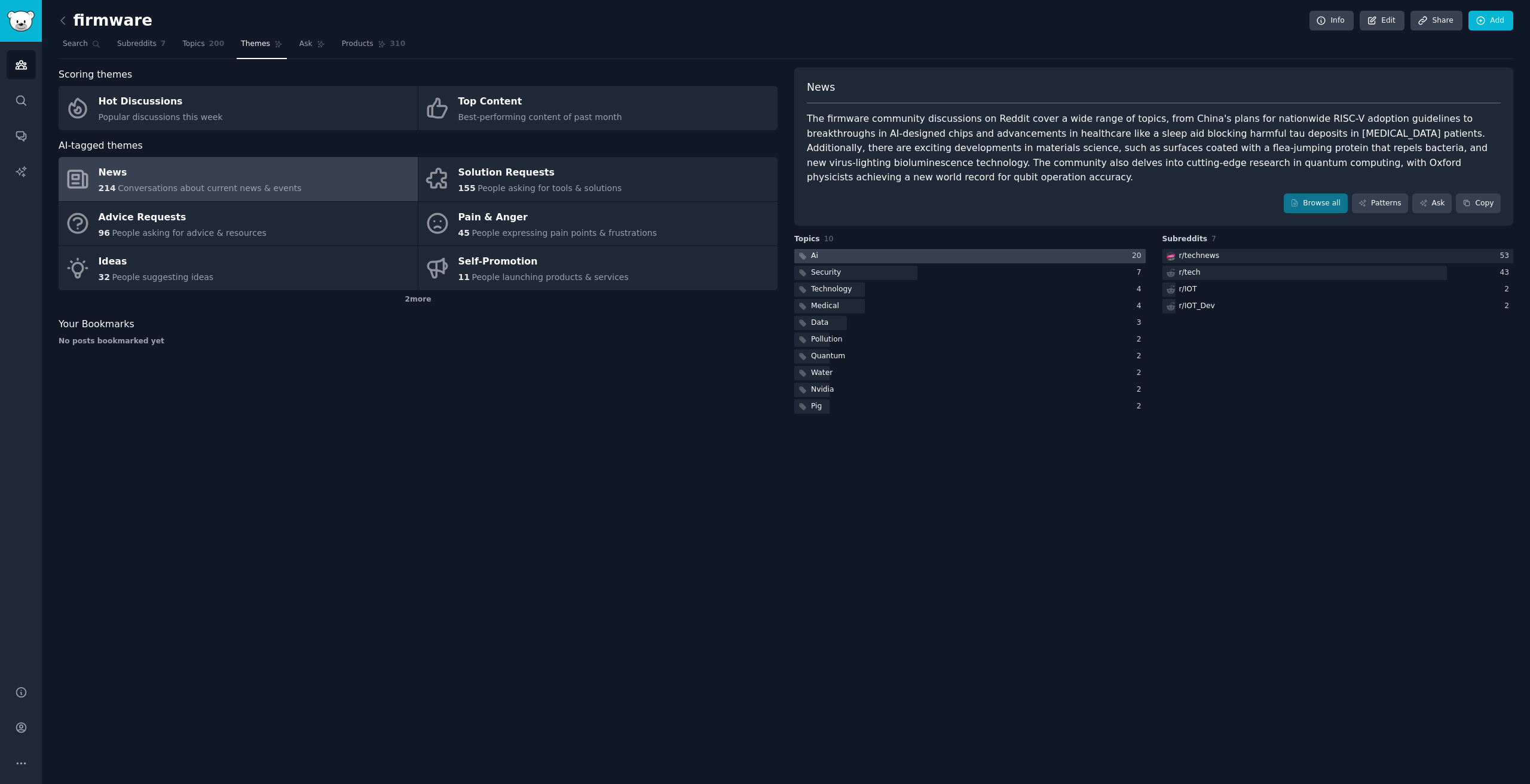
click at [924, 249] on div at bounding box center [970, 256] width 352 height 15
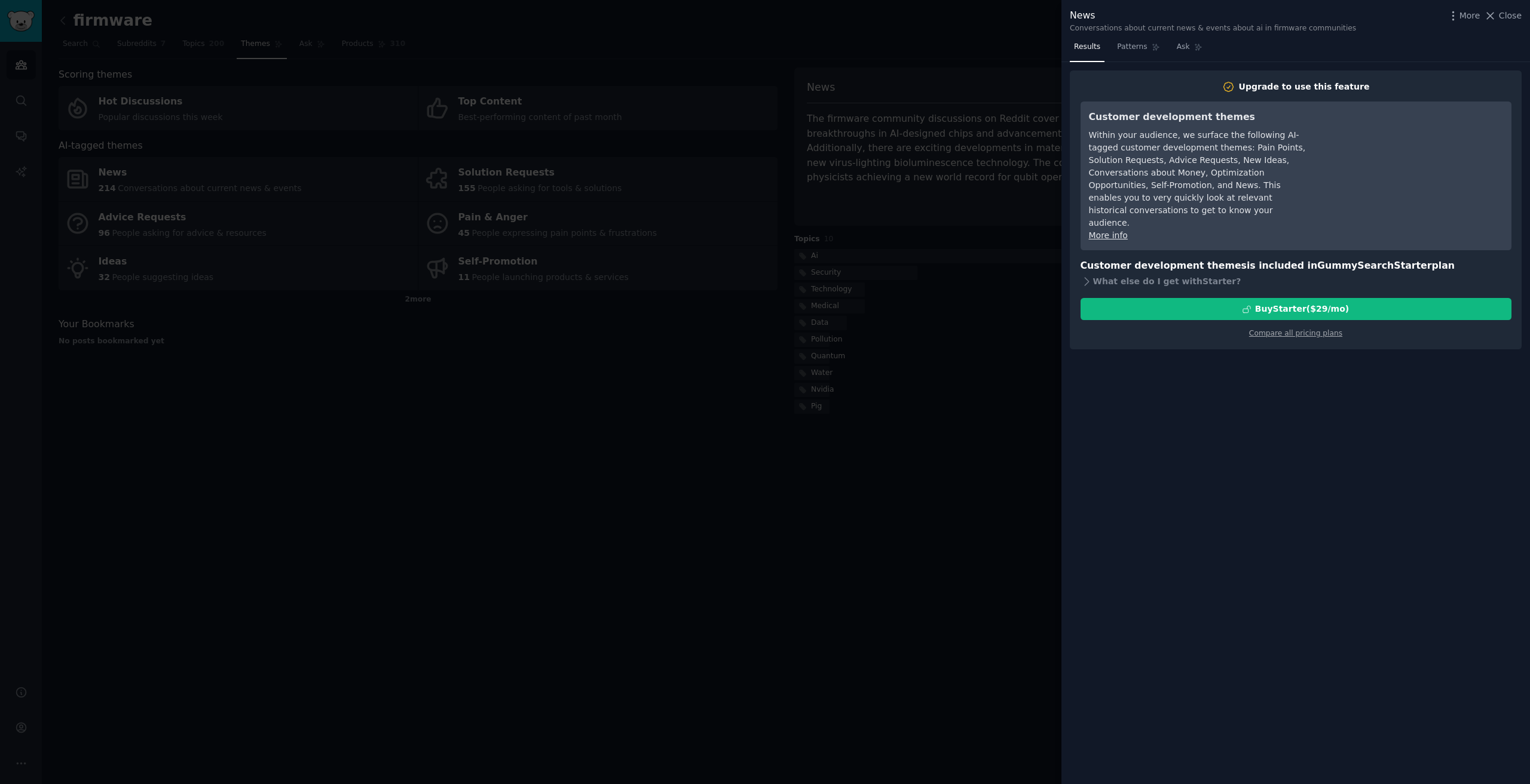
click at [999, 300] on div at bounding box center [765, 392] width 1530 height 784
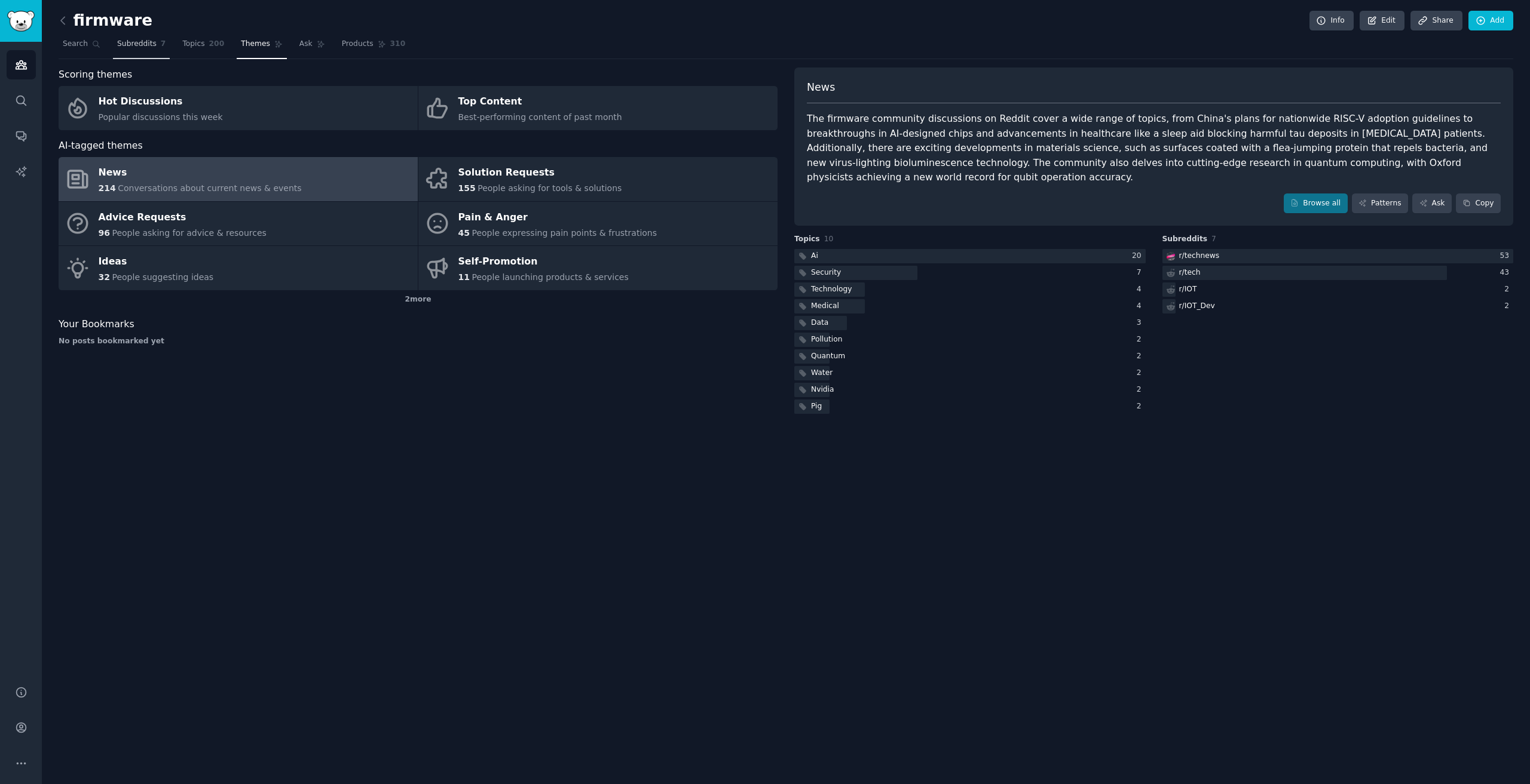
click at [141, 48] on span "Subreddits" at bounding box center [137, 44] width 40 height 11
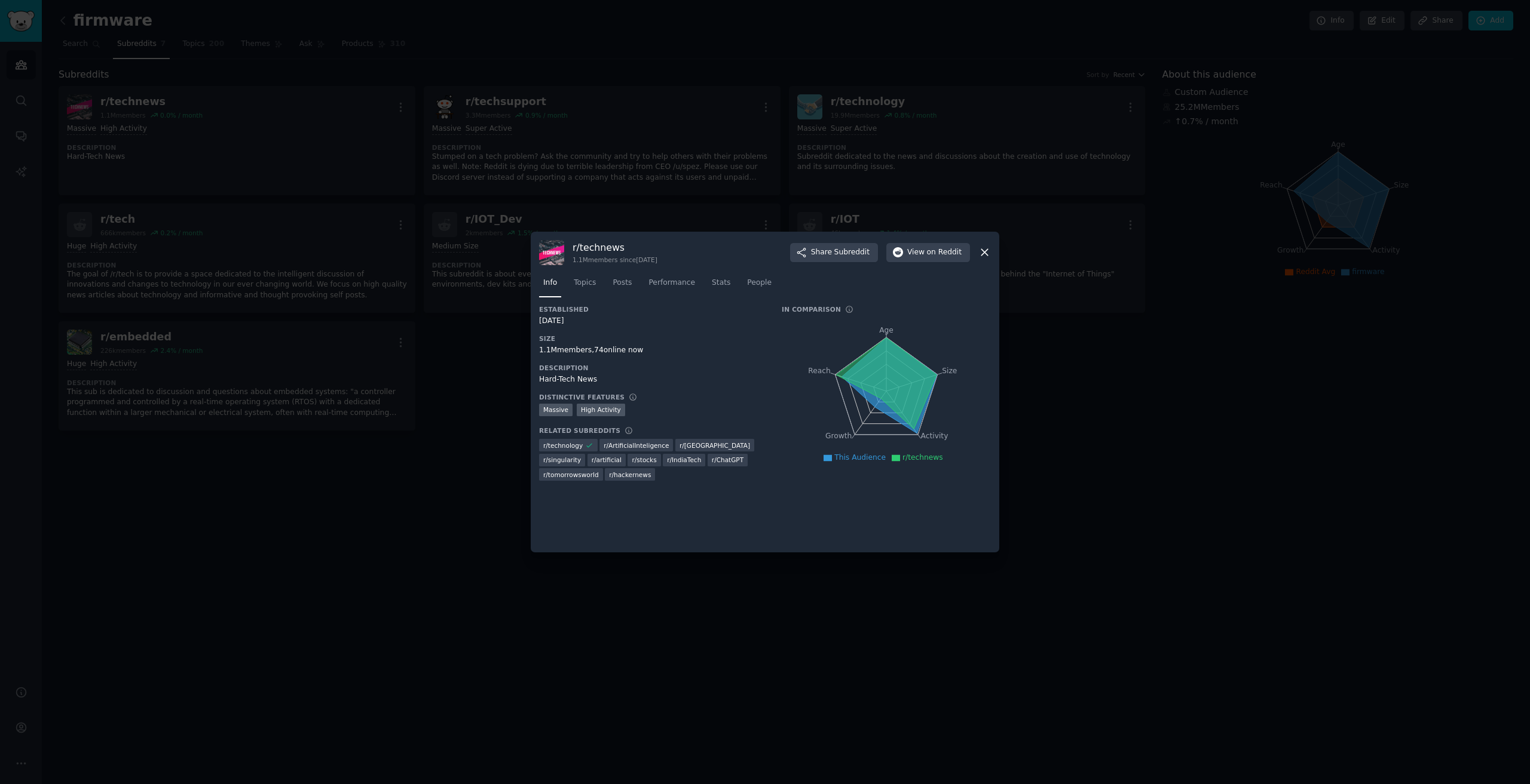
click at [1215, 209] on div at bounding box center [765, 392] width 1530 height 784
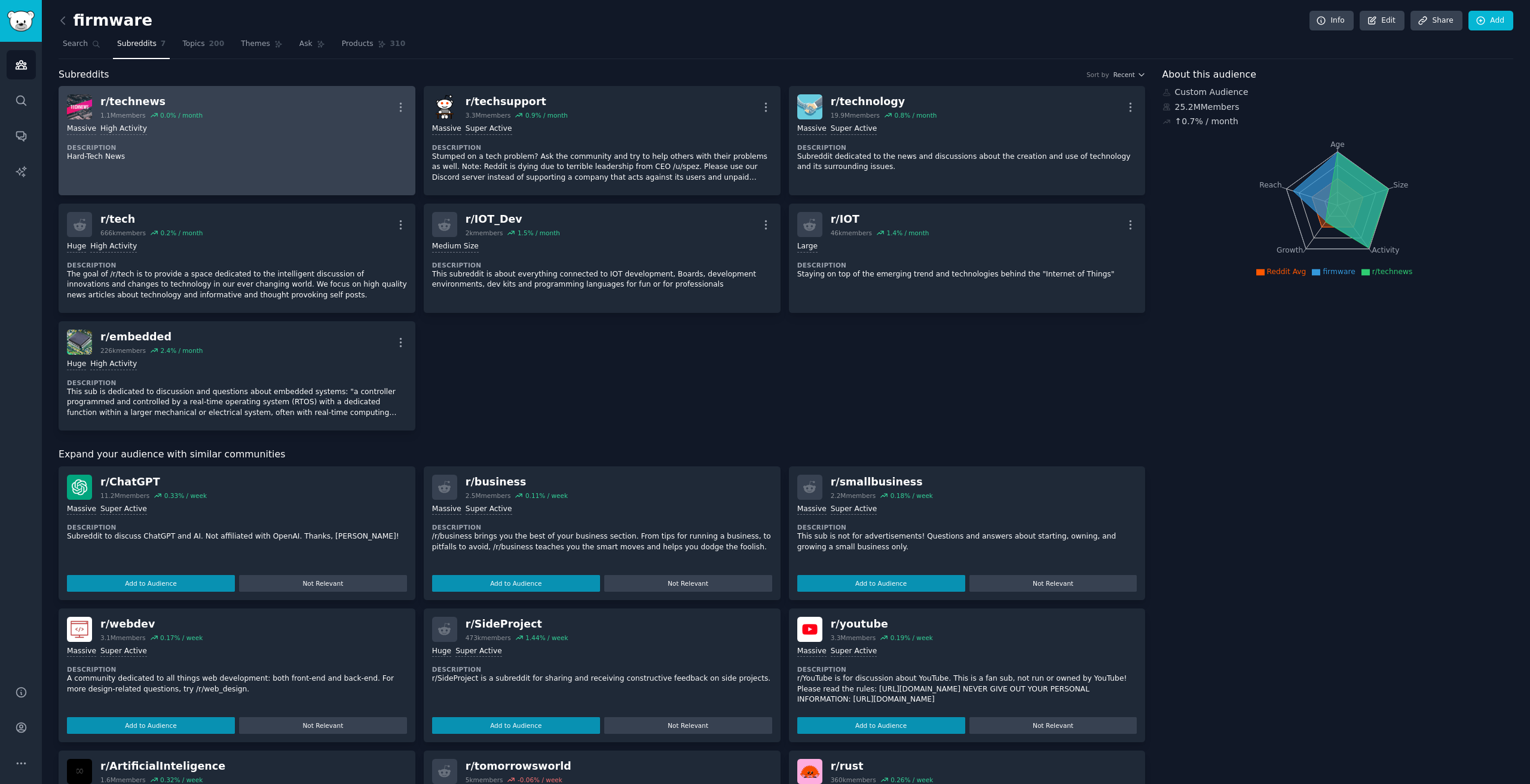
click at [144, 105] on div "r/ technews" at bounding box center [152, 102] width 103 height 15
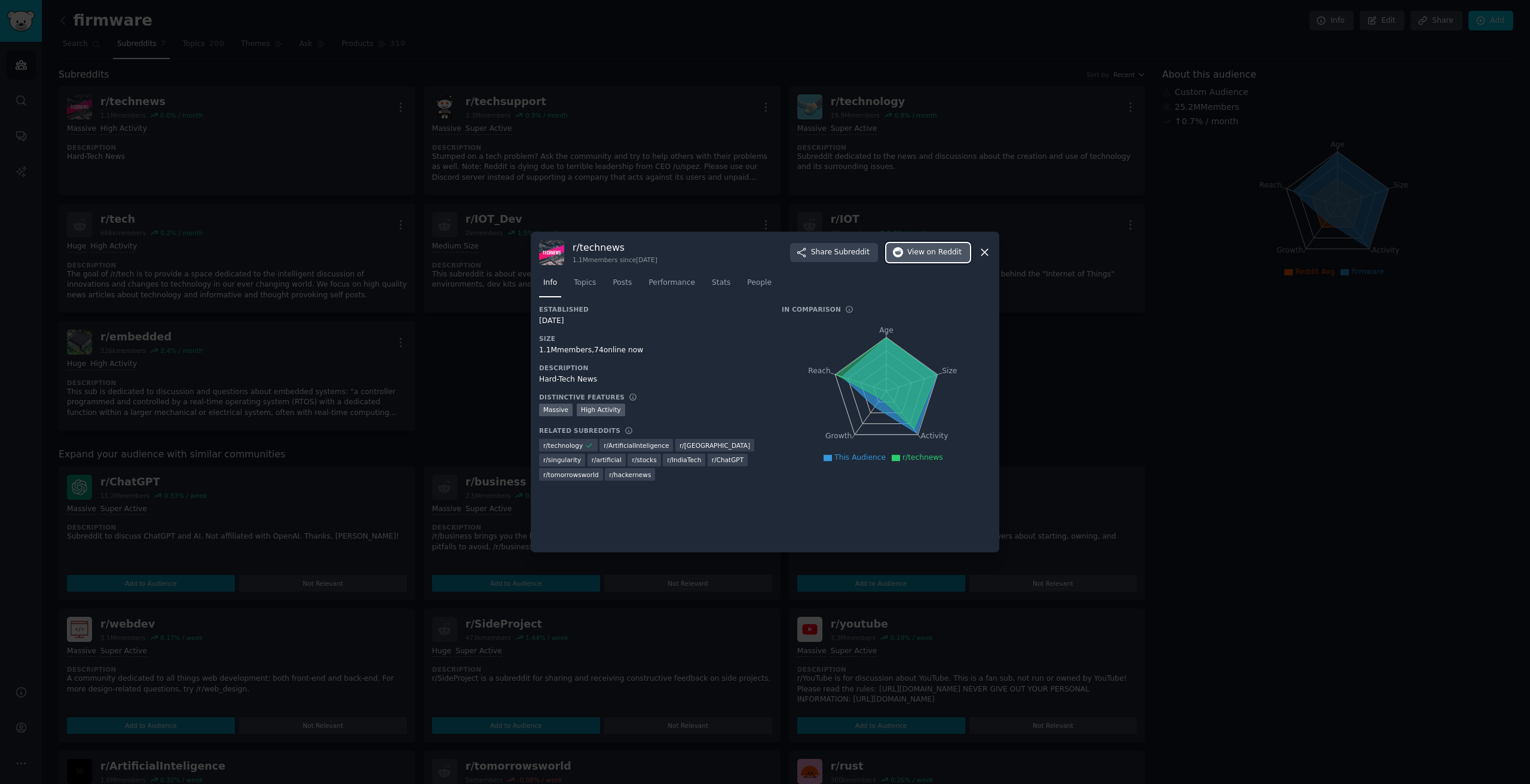
click at [933, 253] on span "on Reddit" at bounding box center [943, 253] width 34 height 11
click at [985, 253] on icon at bounding box center [984, 253] width 7 height 7
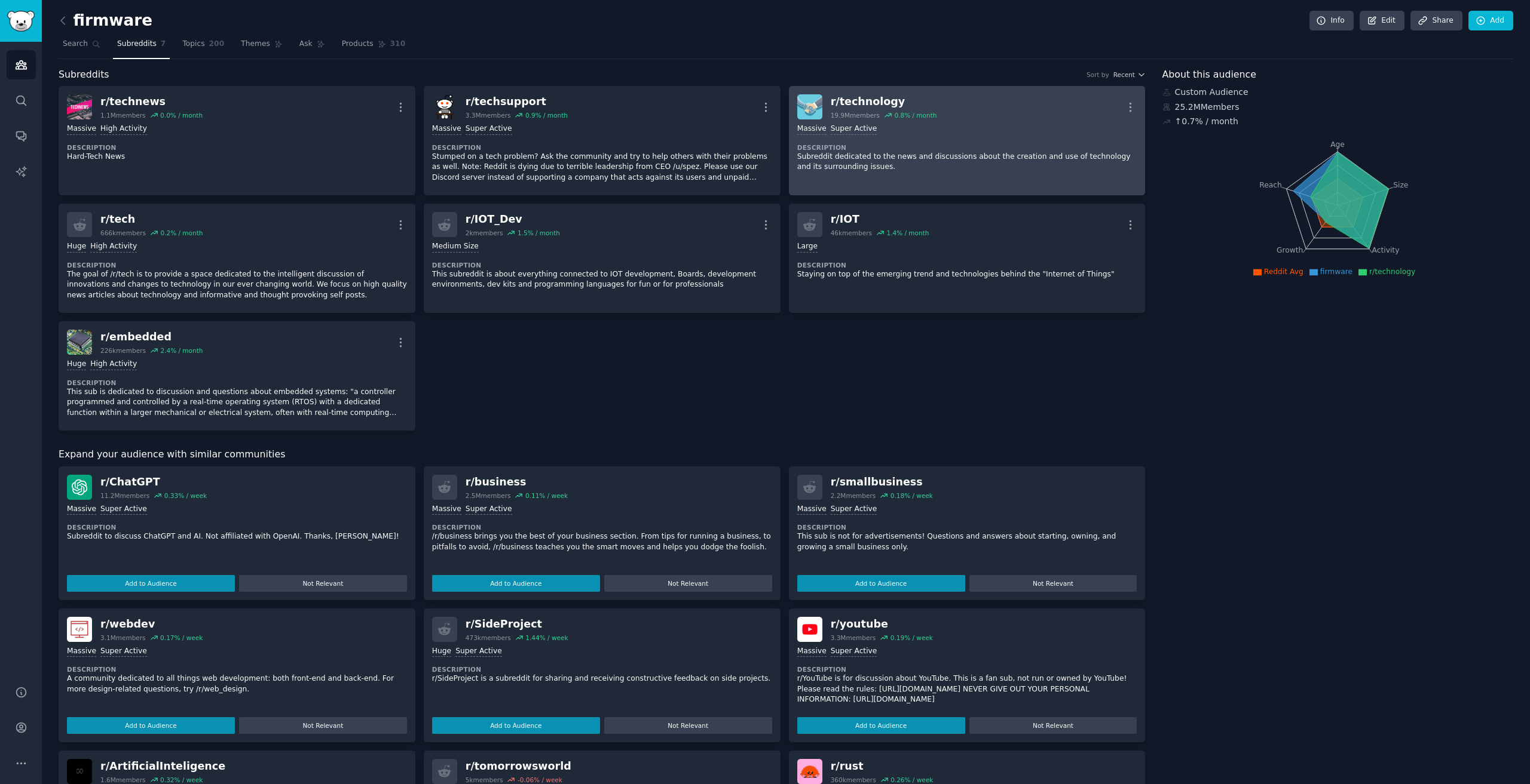
click at [913, 155] on p "Subreddit dedicated to the news and discussions about the creation and use of t…" at bounding box center [967, 162] width 340 height 21
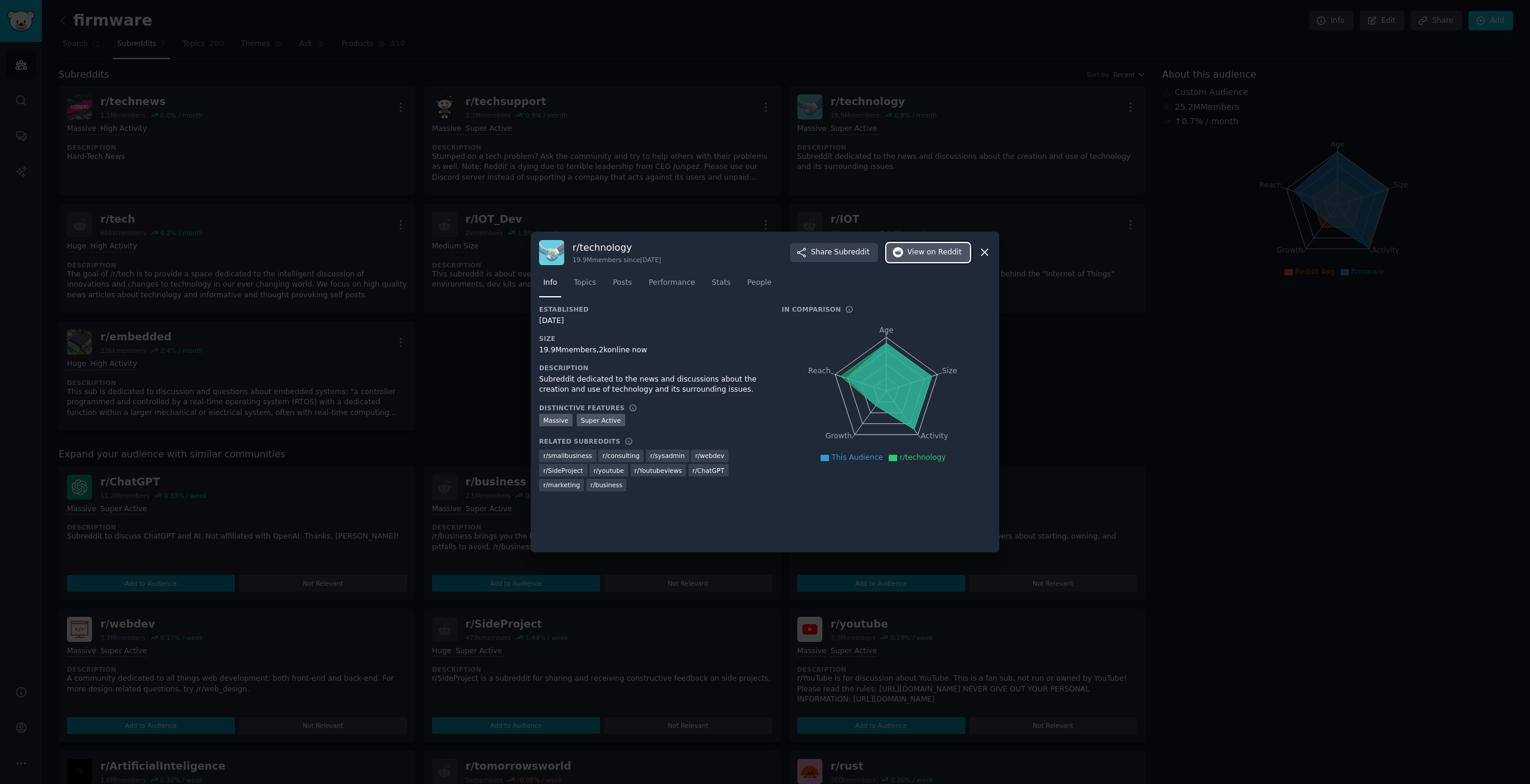
click at [946, 251] on span "on Reddit" at bounding box center [943, 253] width 34 height 11
click at [995, 250] on div "r/ technology 19.9M members since 01/24/2008 Share Subreddit View on Reddit Inf…" at bounding box center [765, 392] width 469 height 321
click at [995, 246] on div "r/ technology 19.9M members since 01/24/2008 Share Subreddit View on Reddit Inf…" at bounding box center [765, 392] width 469 height 321
click at [983, 252] on icon at bounding box center [984, 252] width 12 height 12
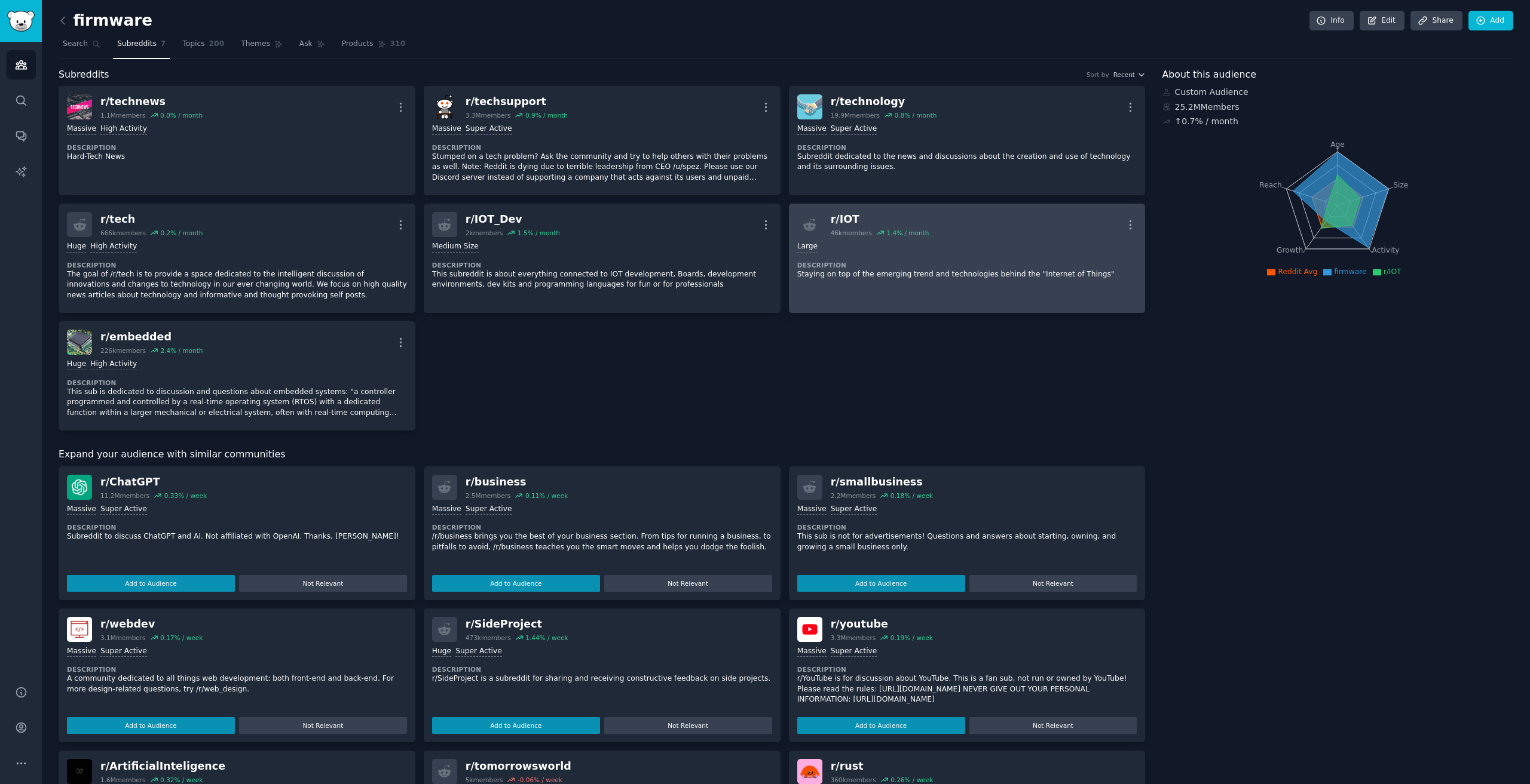
click at [901, 277] on p "Staying on top of the emerging trend and technologies behind the "Internet of T…" at bounding box center [967, 275] width 340 height 11
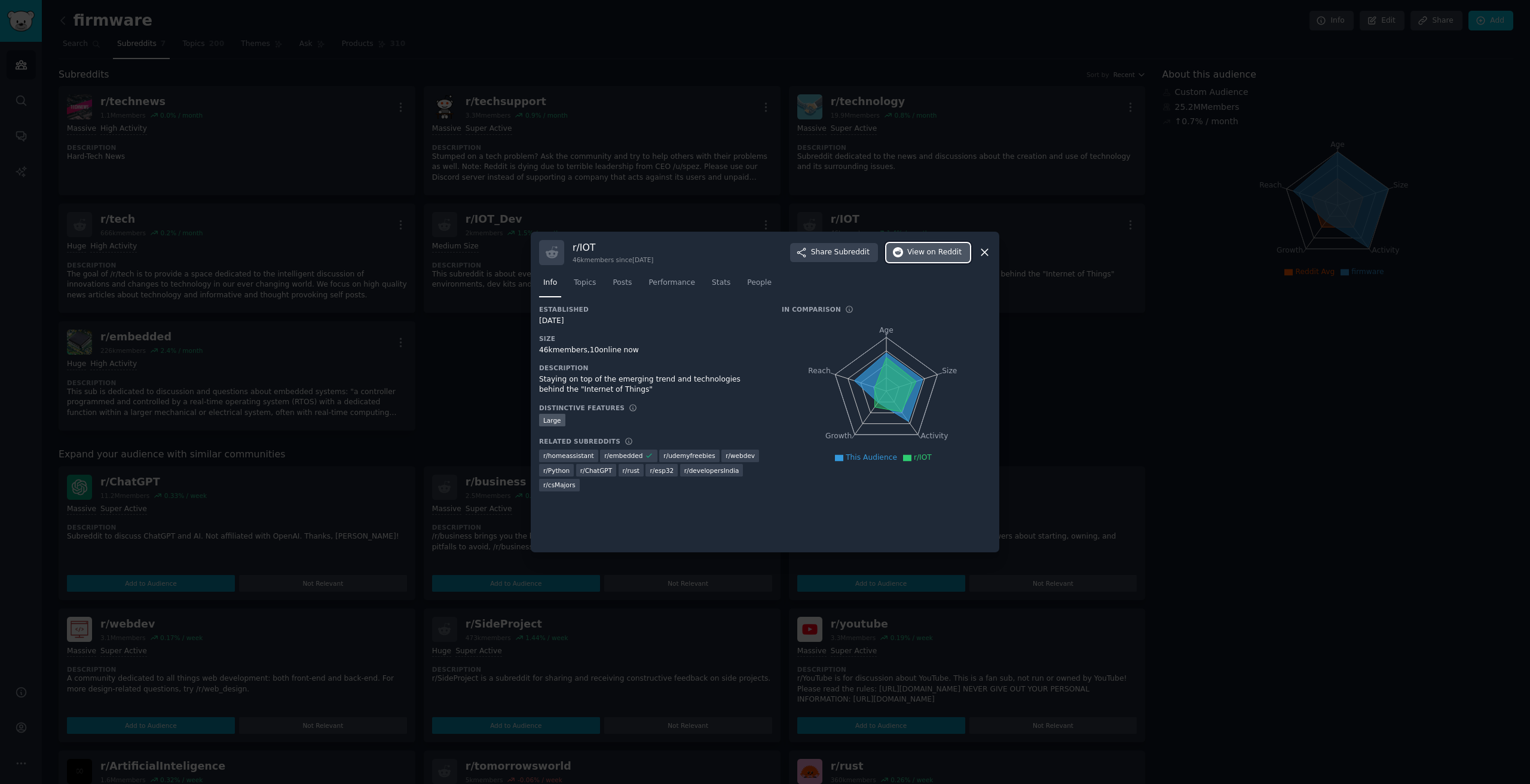
click at [937, 258] on span "on Reddit" at bounding box center [943, 253] width 34 height 11
click at [988, 248] on icon at bounding box center [984, 252] width 12 height 12
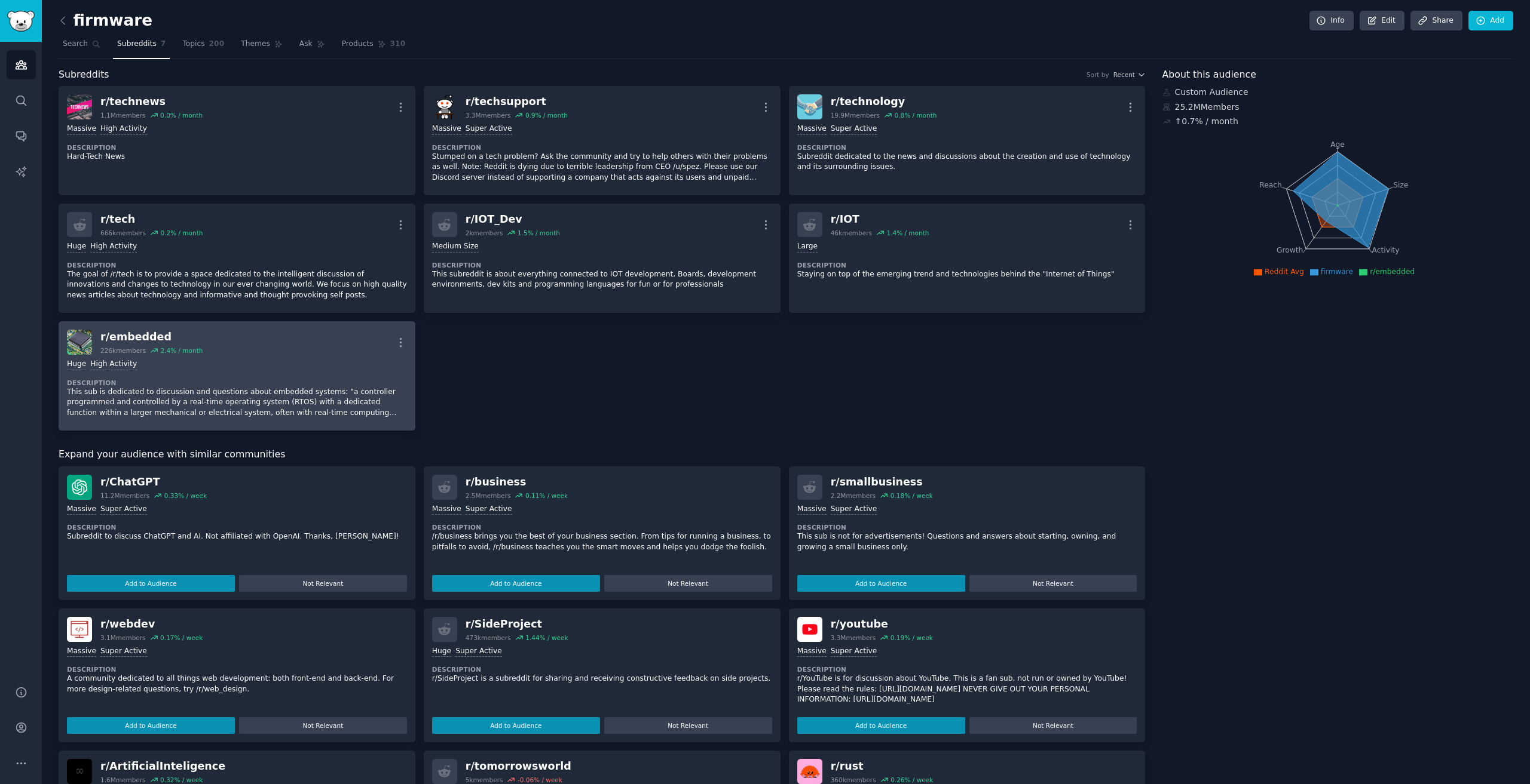
click at [212, 391] on p "This sub is dedicated to discussion and questions about embedded systems: "a co…" at bounding box center [237, 403] width 340 height 31
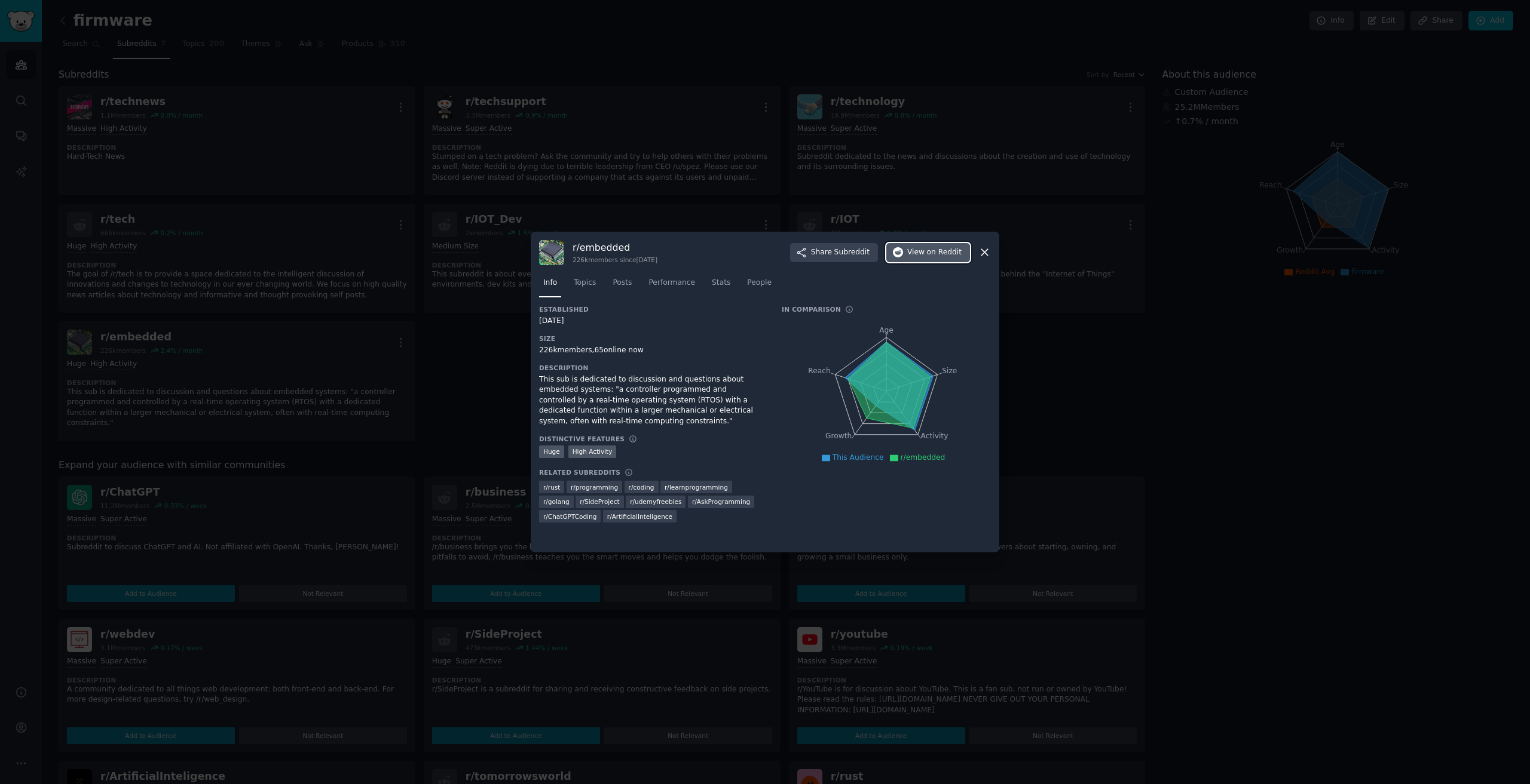
click at [940, 259] on button "View on Reddit" at bounding box center [928, 253] width 83 height 19
click at [423, 264] on div at bounding box center [765, 392] width 1530 height 784
